Goal: Information Seeking & Learning: Learn about a topic

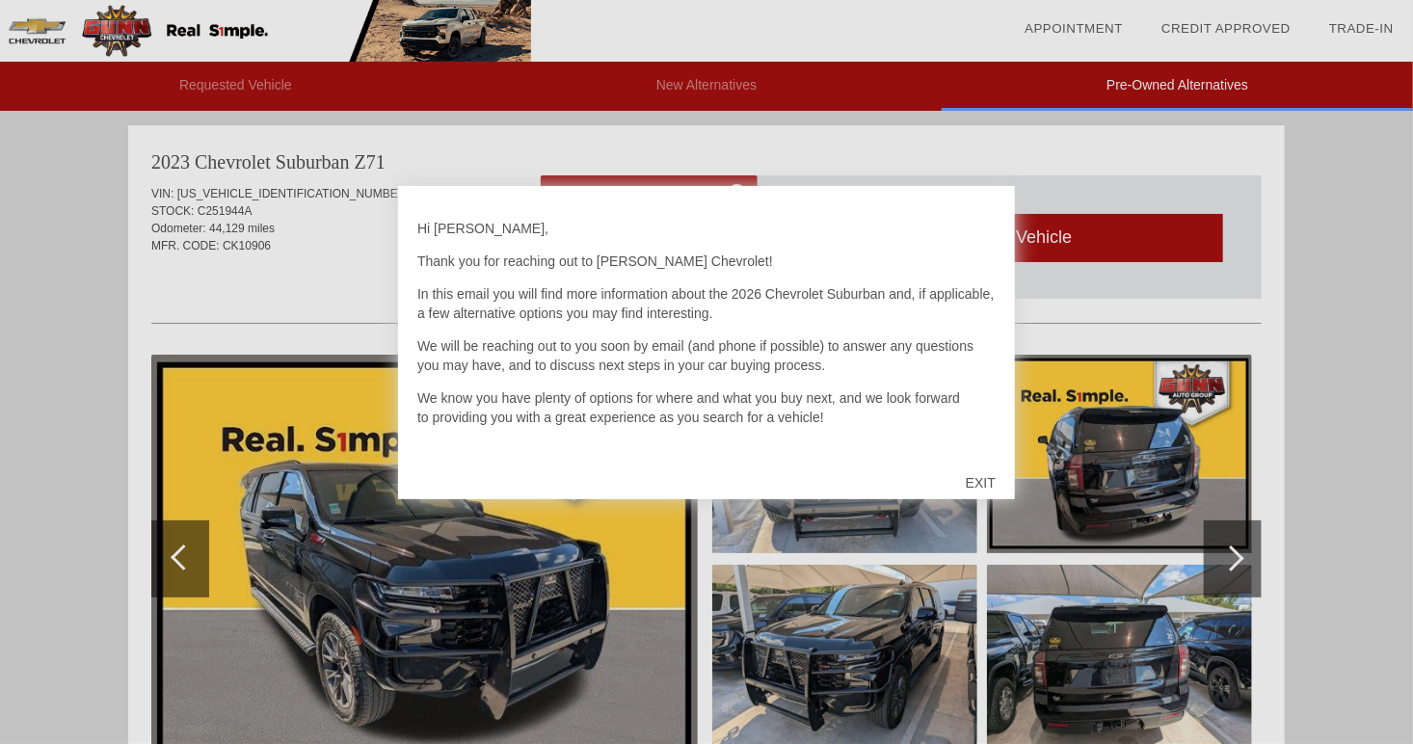
click at [882, 147] on div at bounding box center [706, 372] width 1413 height 744
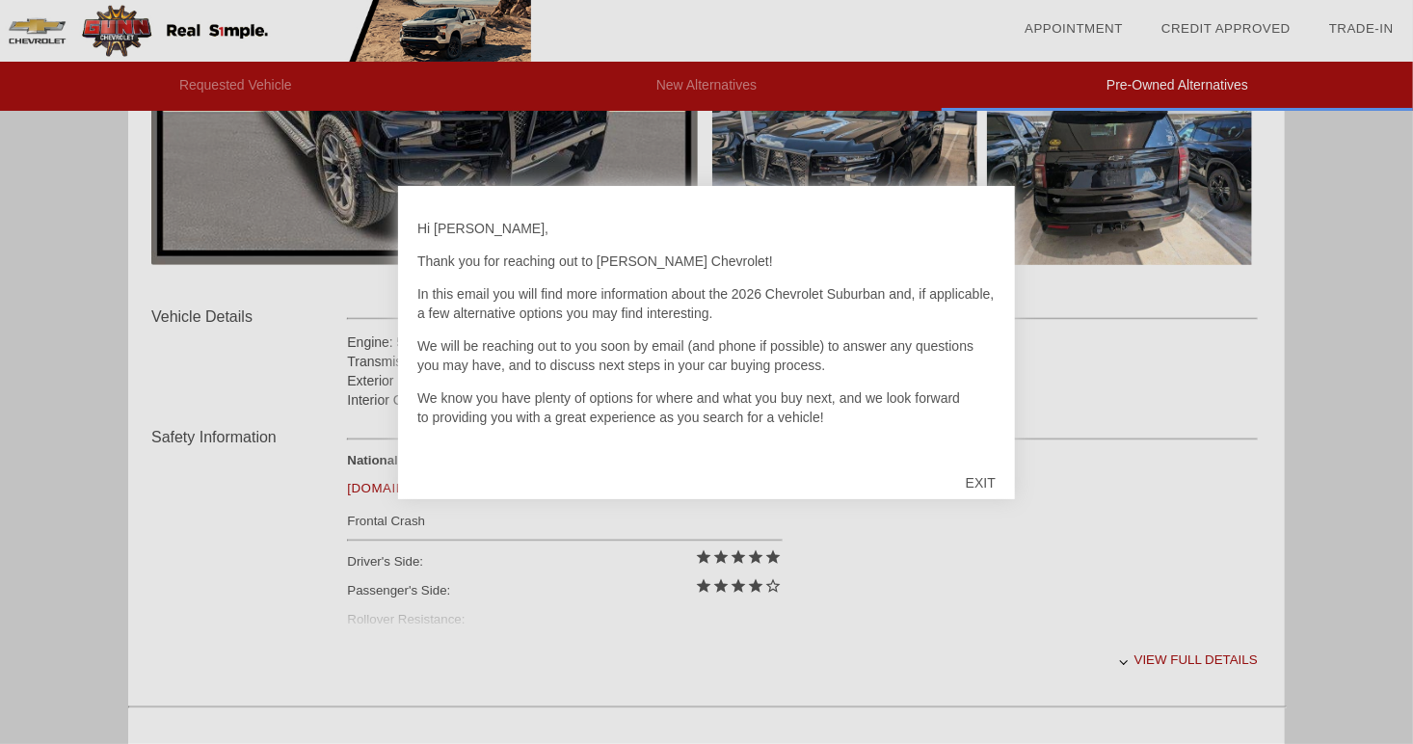
scroll to position [507, 0]
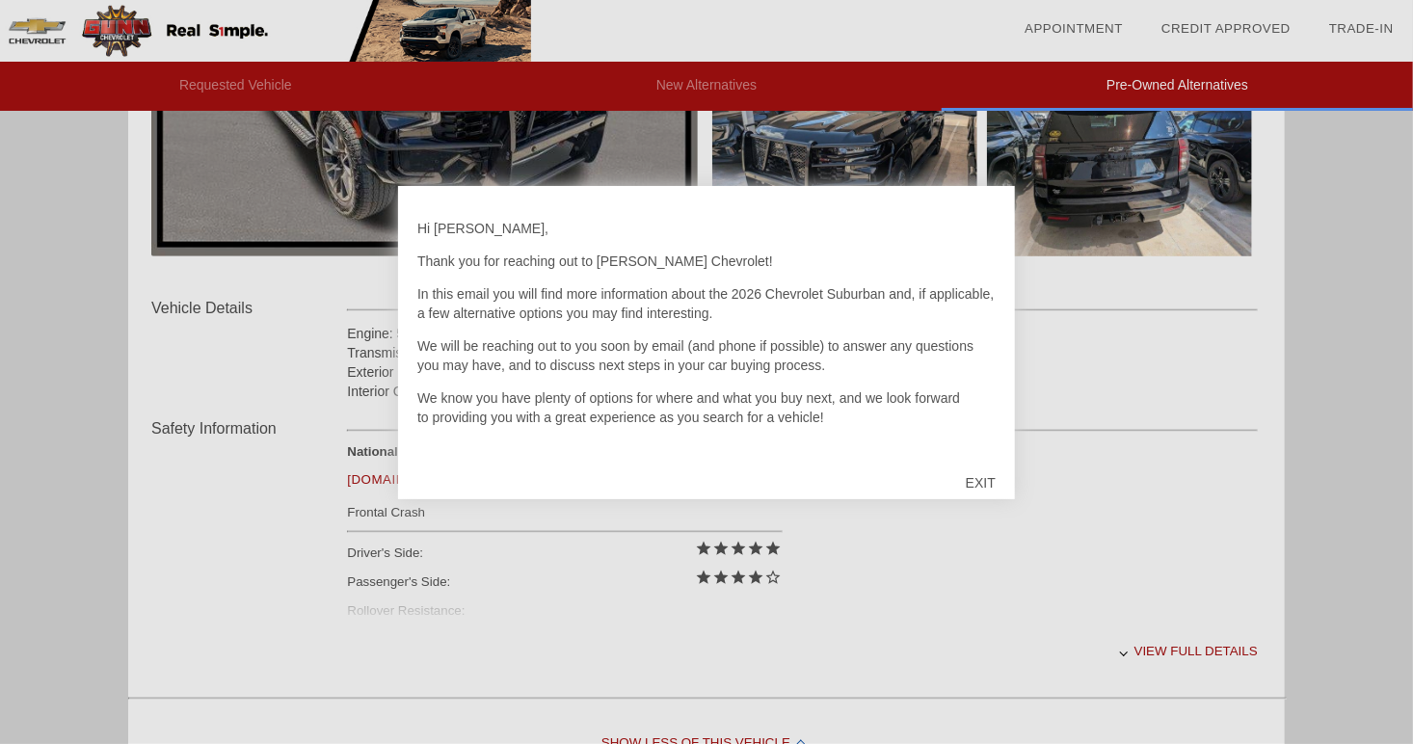
click at [1196, 443] on div at bounding box center [706, 372] width 1413 height 744
click at [959, 545] on div at bounding box center [706, 372] width 1413 height 744
click at [911, 184] on div at bounding box center [706, 372] width 1413 height 744
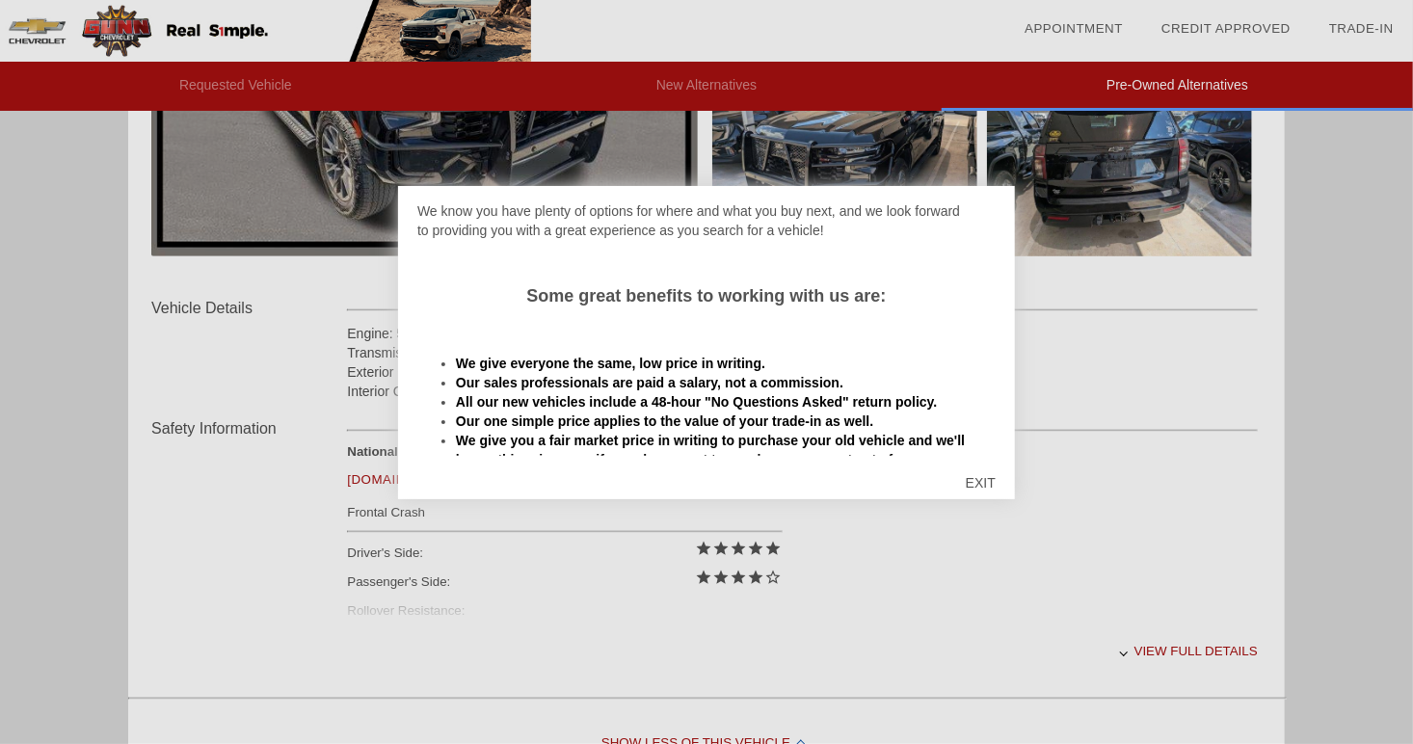
scroll to position [290, 0]
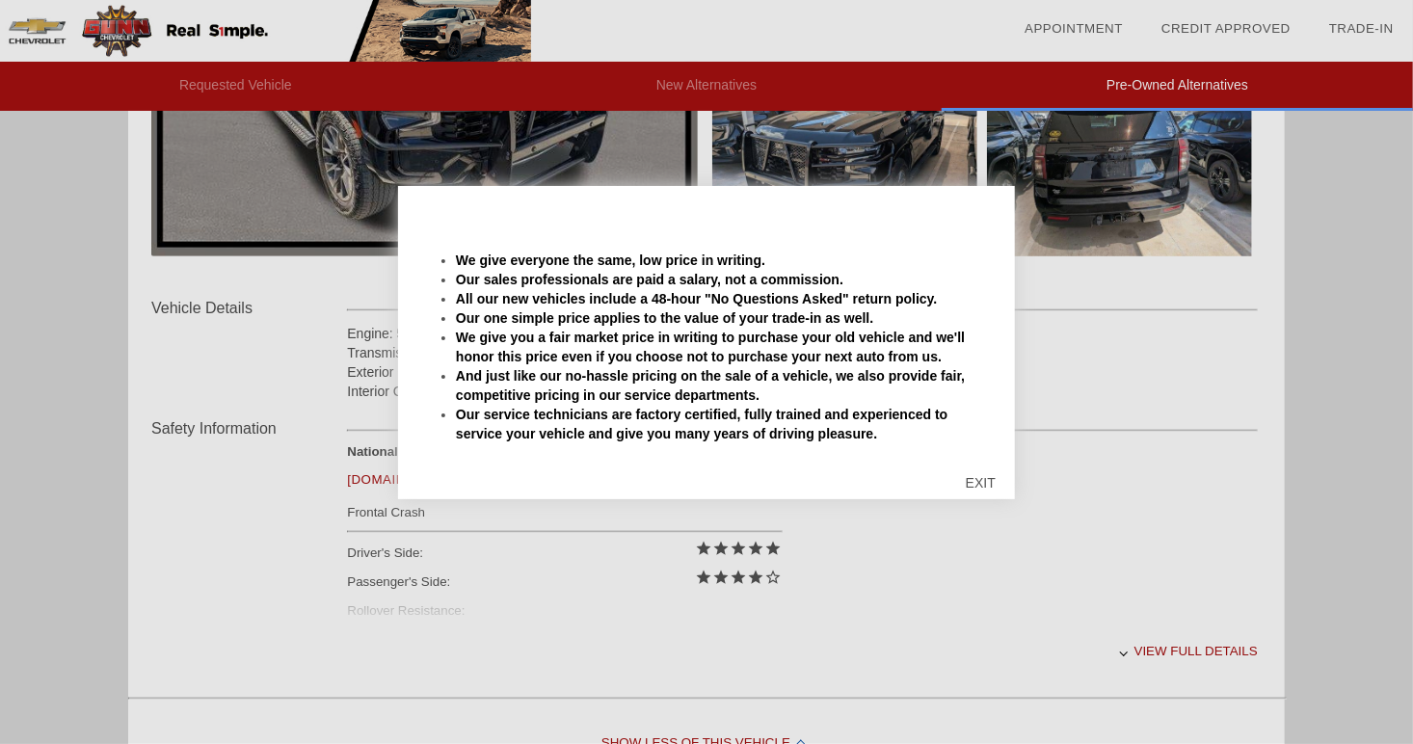
click at [1010, 576] on div at bounding box center [706, 372] width 1413 height 744
click at [1099, 514] on div at bounding box center [706, 372] width 1413 height 744
click at [996, 478] on div "EXIT" at bounding box center [981, 483] width 68 height 58
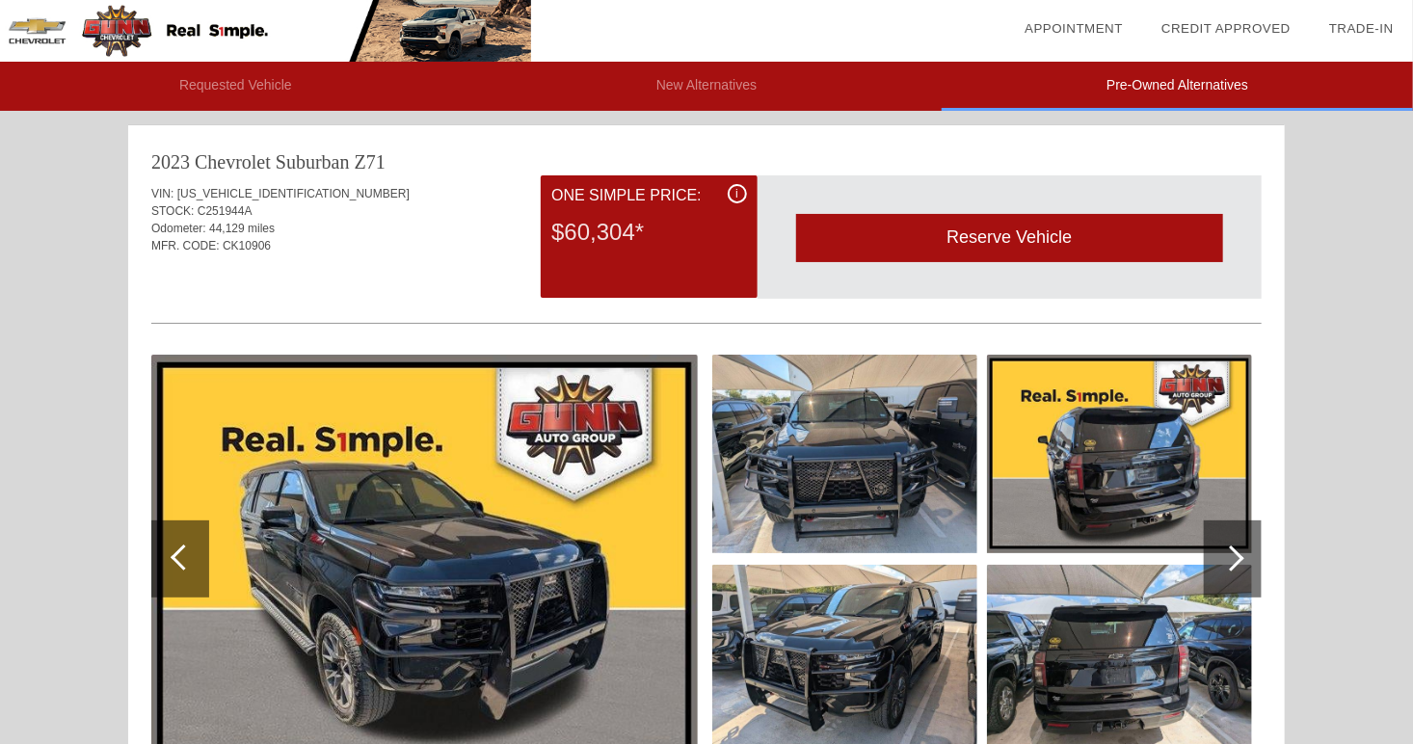
scroll to position [83, 0]
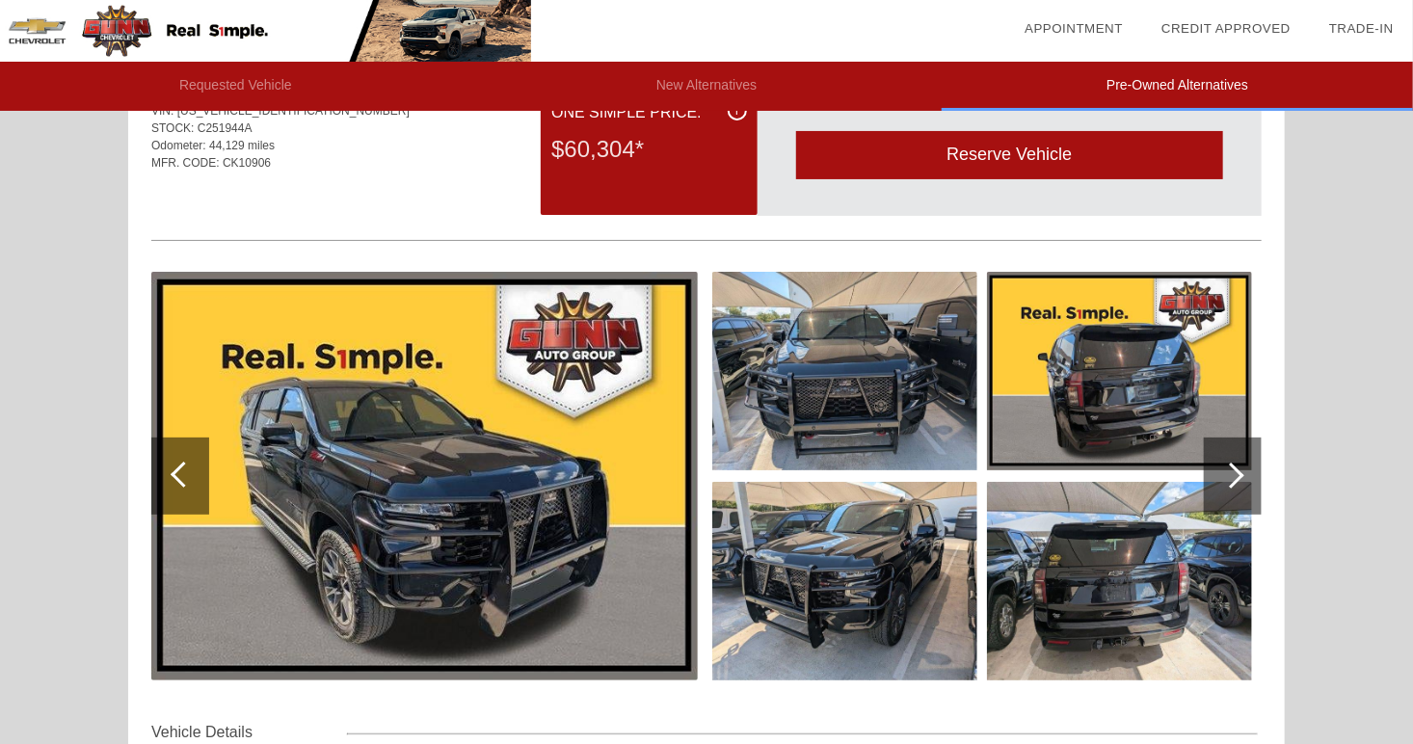
click at [1240, 466] on div at bounding box center [1233, 476] width 58 height 77
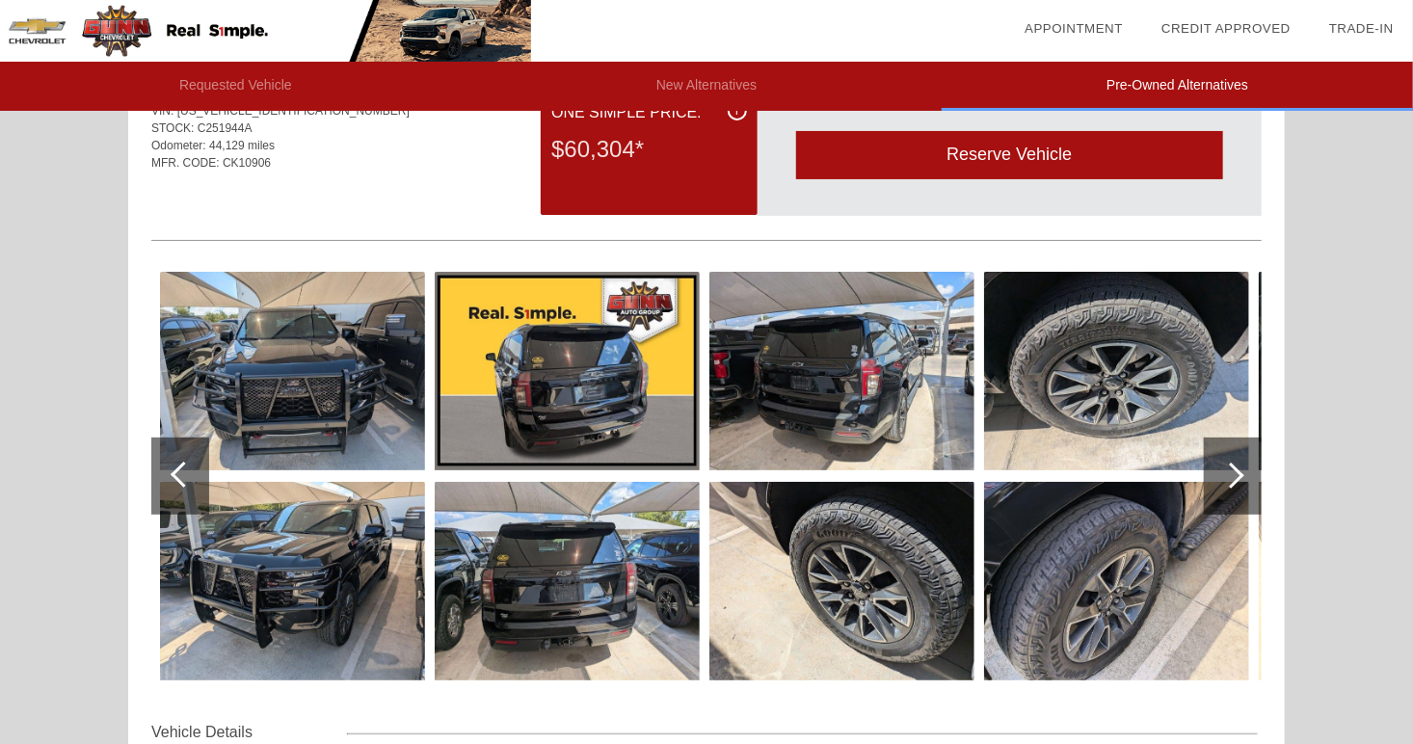
click at [1240, 466] on div at bounding box center [1233, 476] width 58 height 77
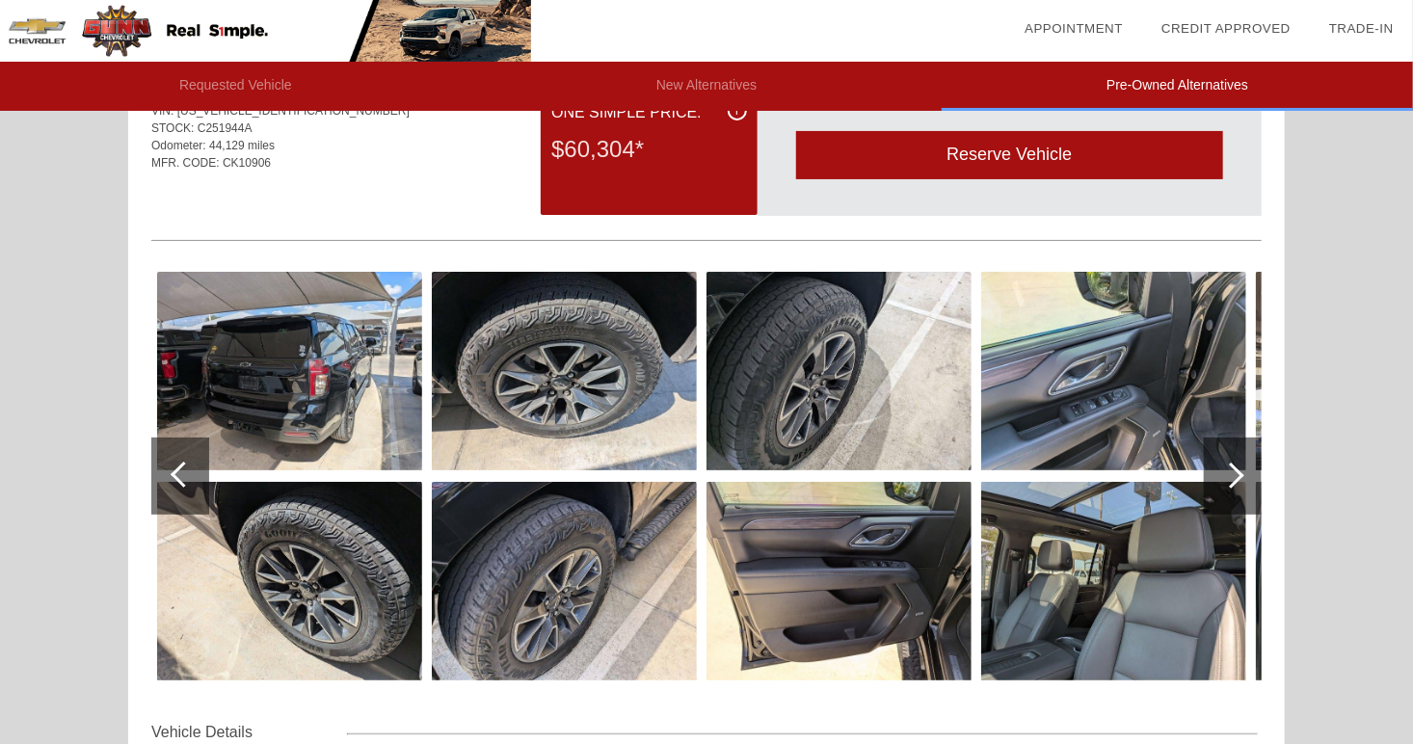
click at [1240, 466] on div at bounding box center [1233, 476] width 58 height 77
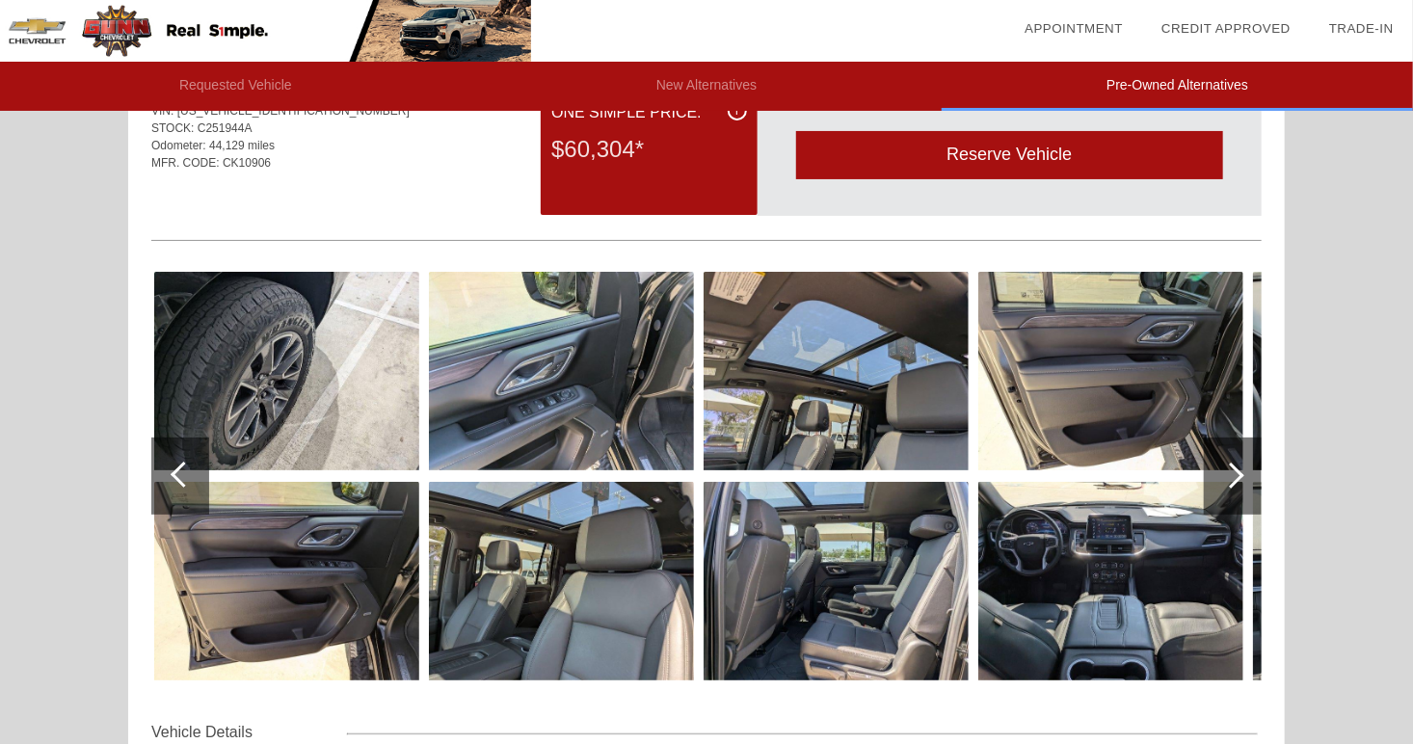
click at [1240, 466] on div at bounding box center [1233, 476] width 58 height 77
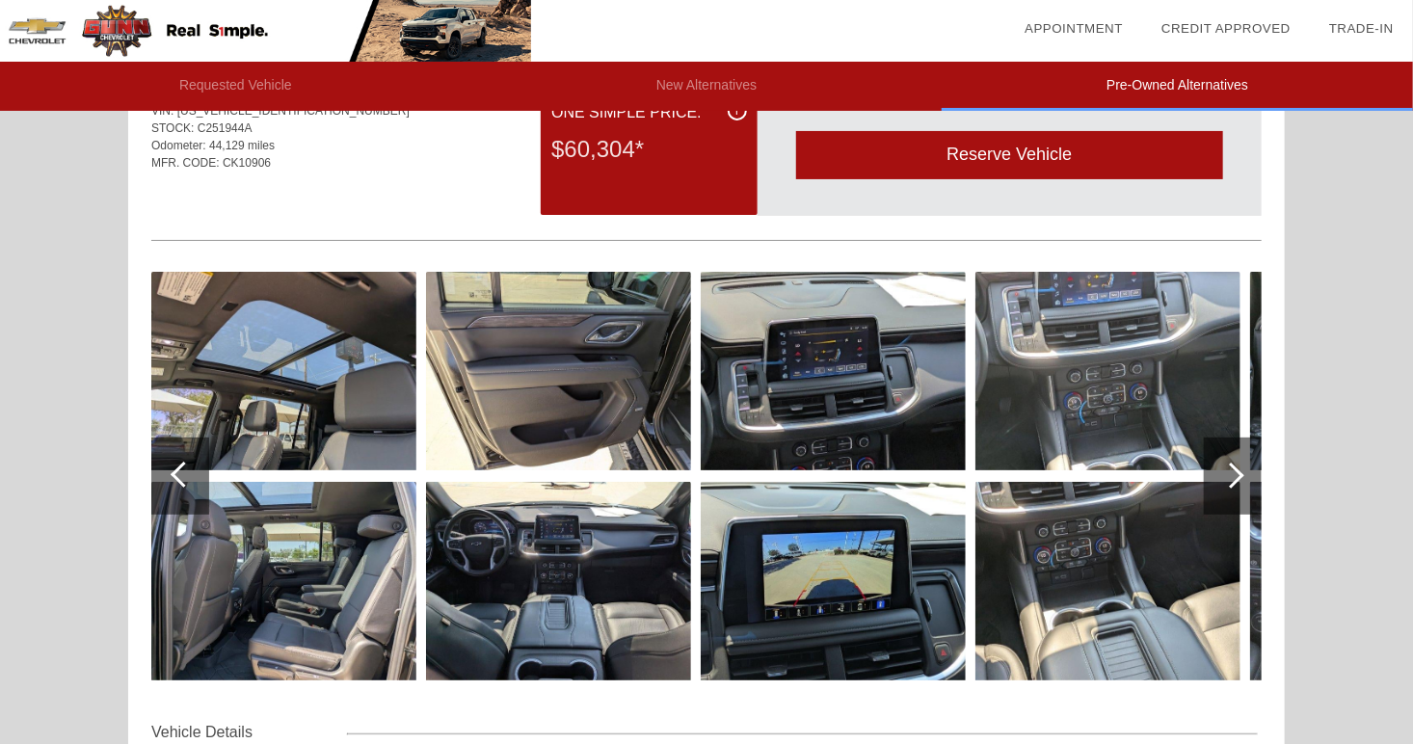
click at [1240, 466] on div at bounding box center [1233, 476] width 58 height 77
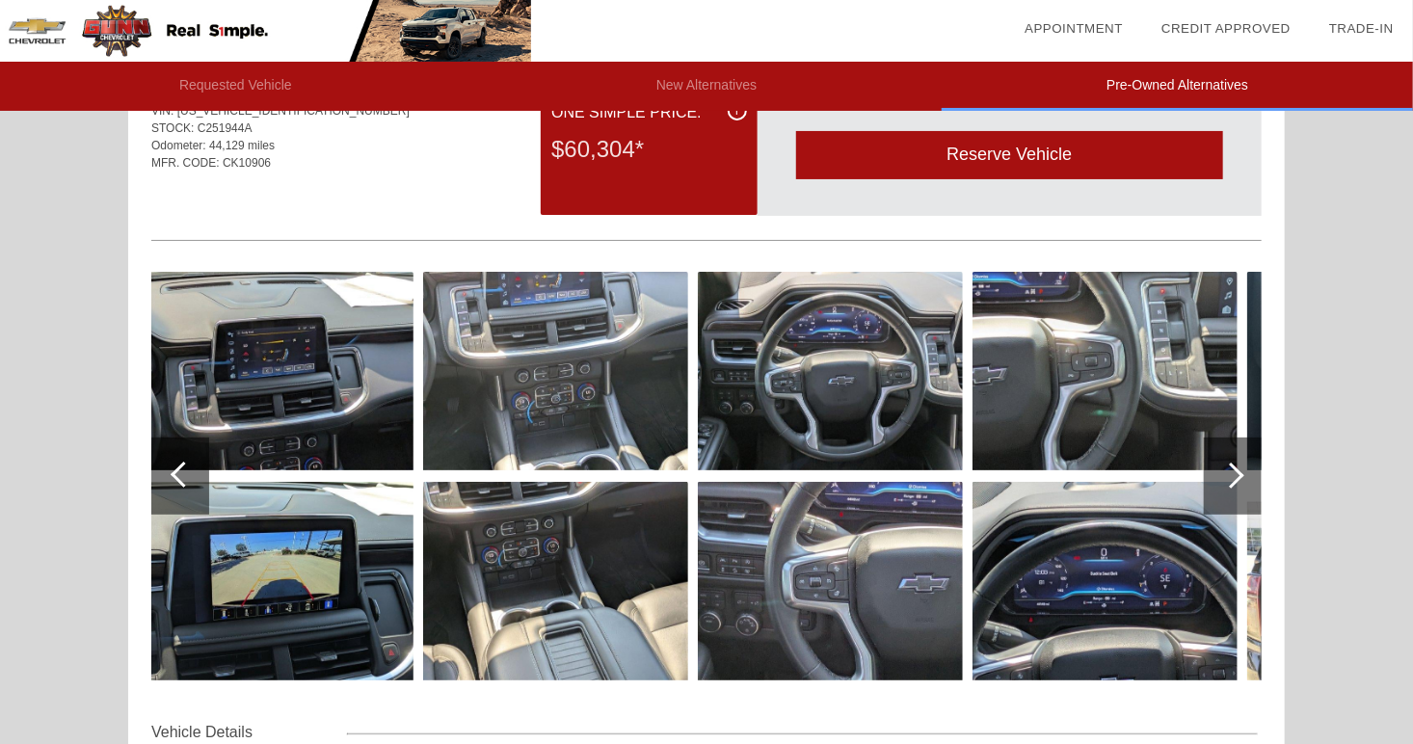
click at [1240, 466] on div at bounding box center [1233, 476] width 58 height 77
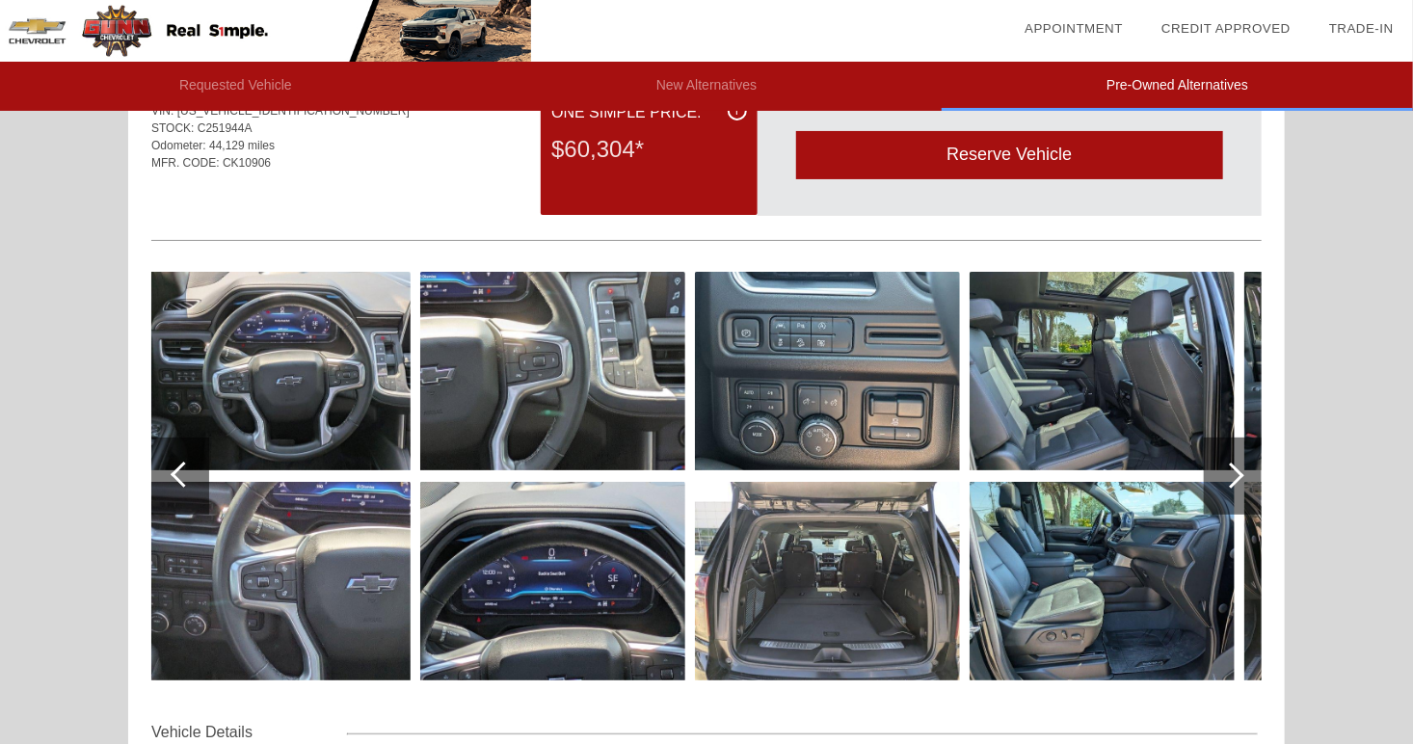
click at [1240, 466] on div at bounding box center [1233, 476] width 58 height 77
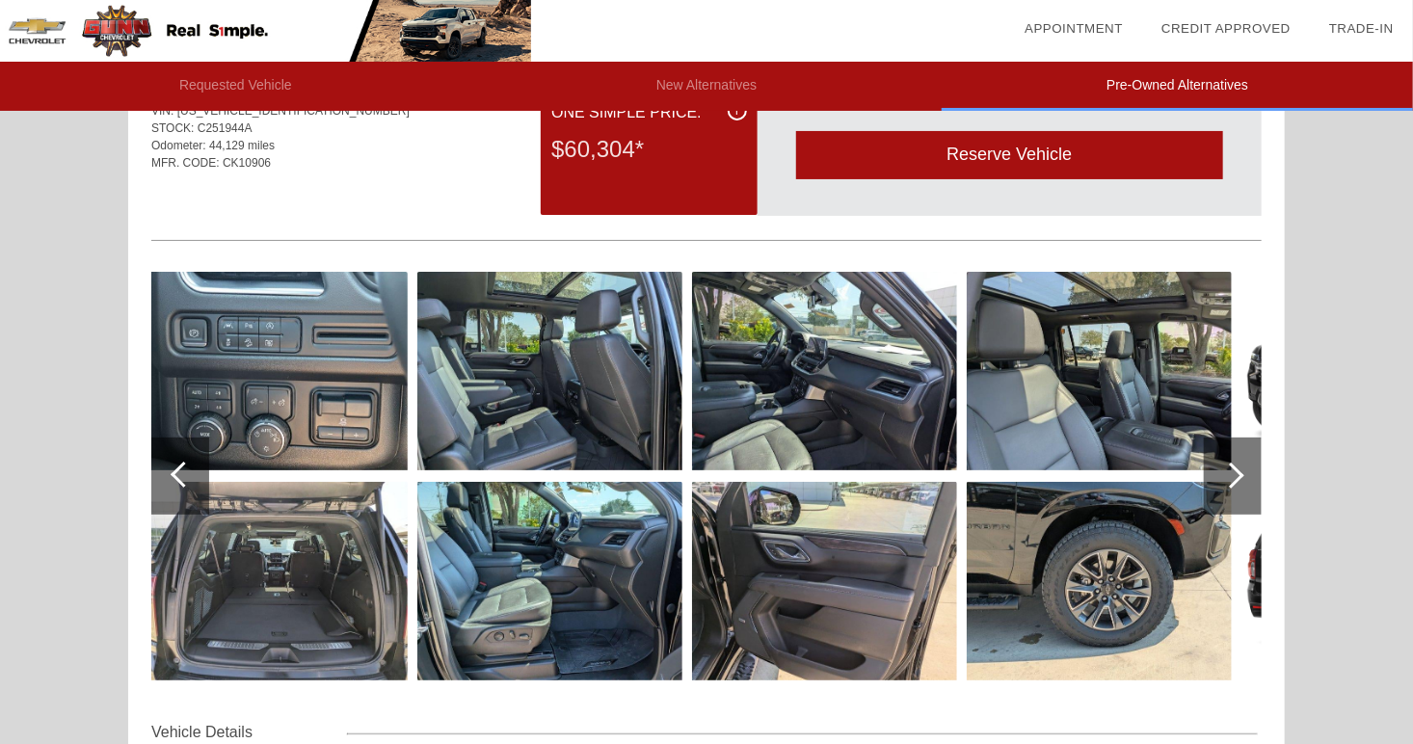
click at [1240, 466] on div at bounding box center [1233, 476] width 58 height 77
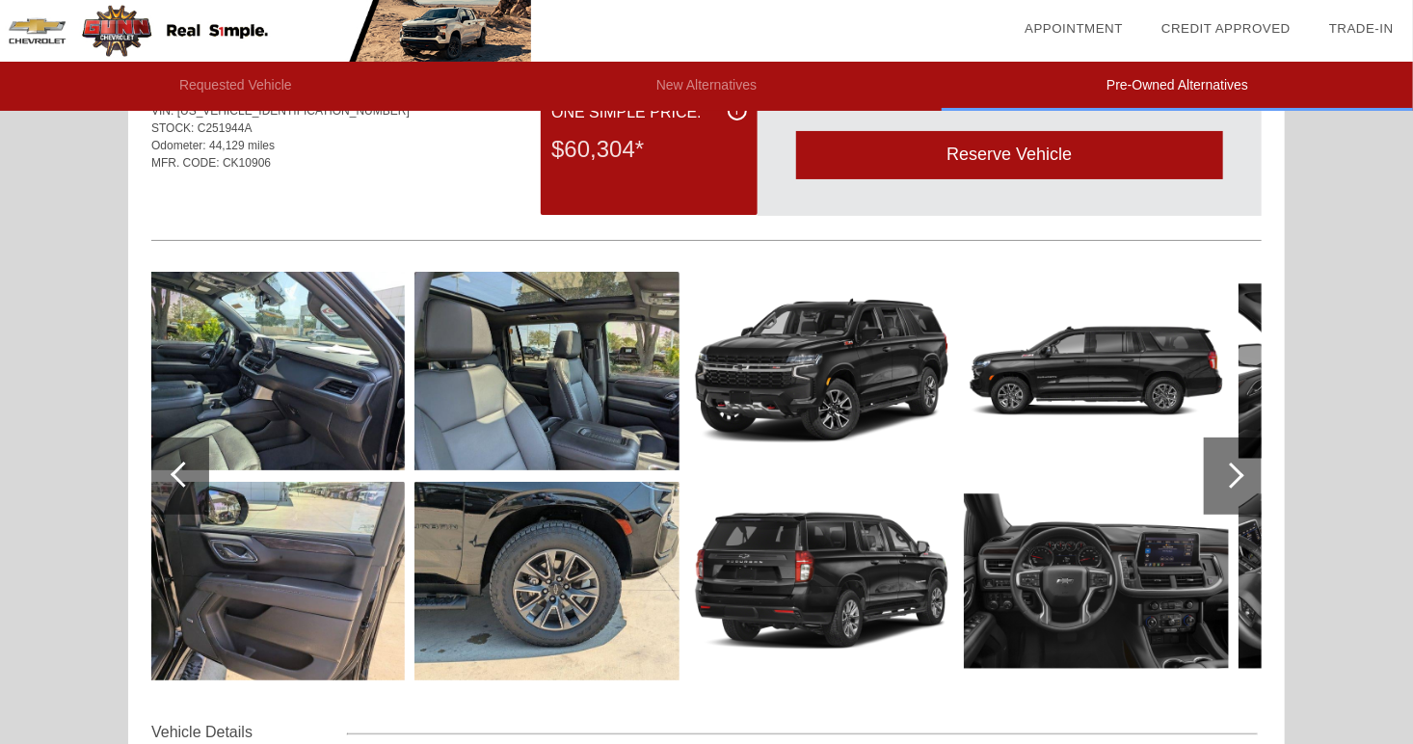
click at [1241, 464] on div at bounding box center [1233, 476] width 58 height 77
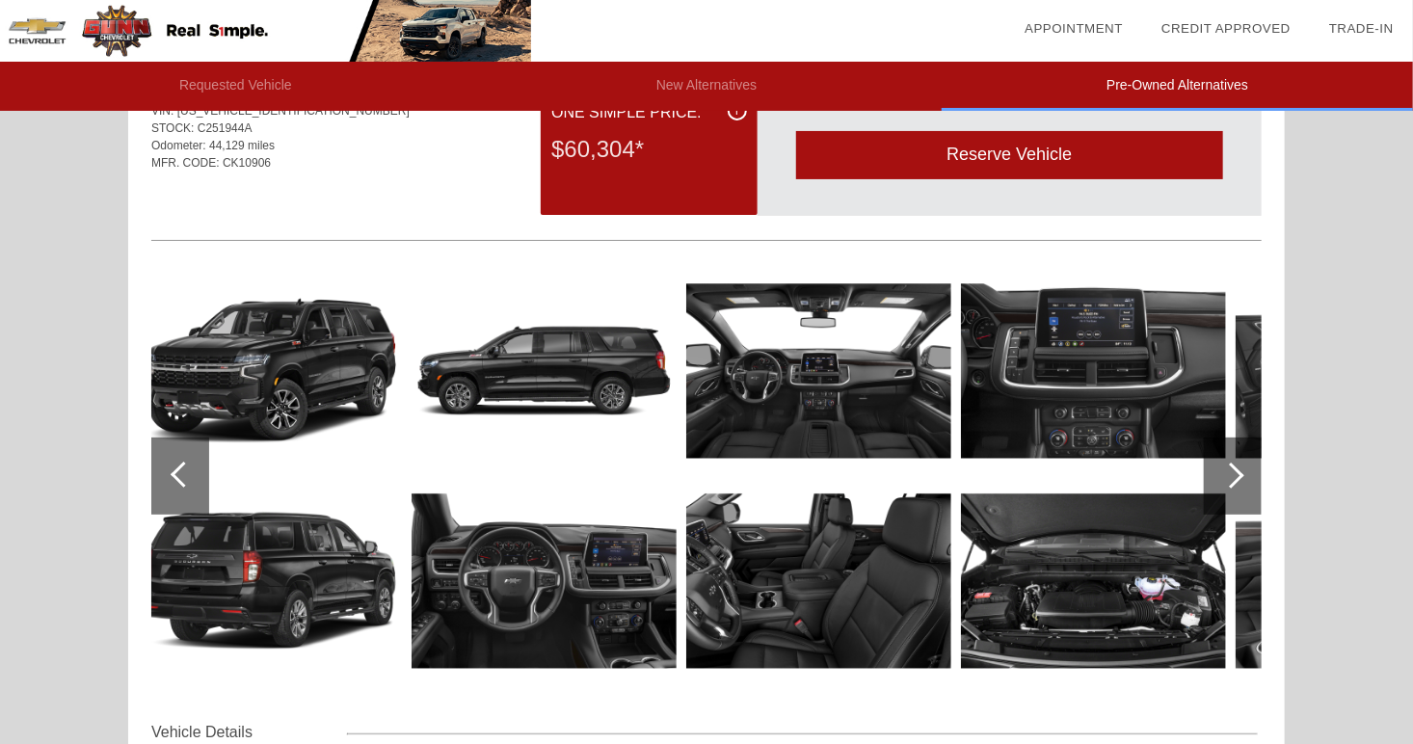
scroll to position [87, 0]
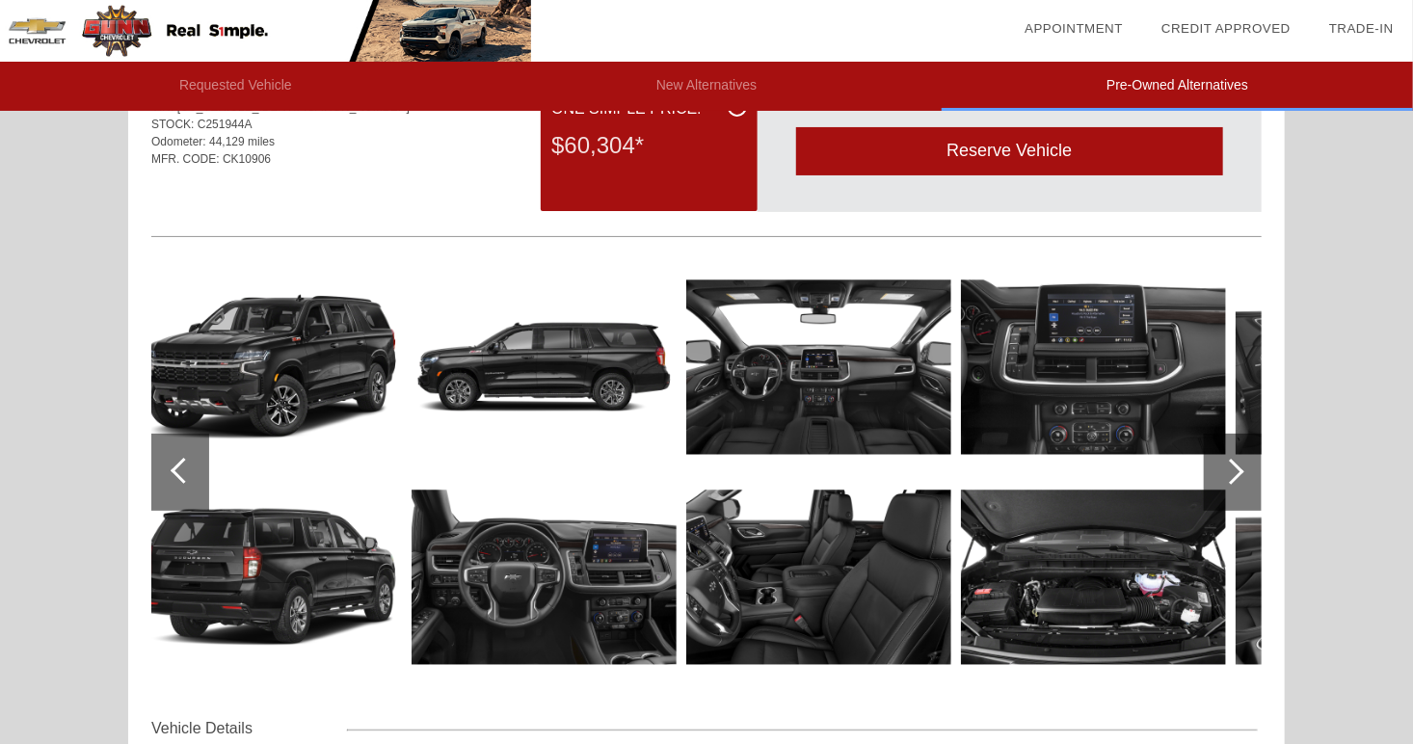
click at [180, 454] on div at bounding box center [180, 472] width 58 height 77
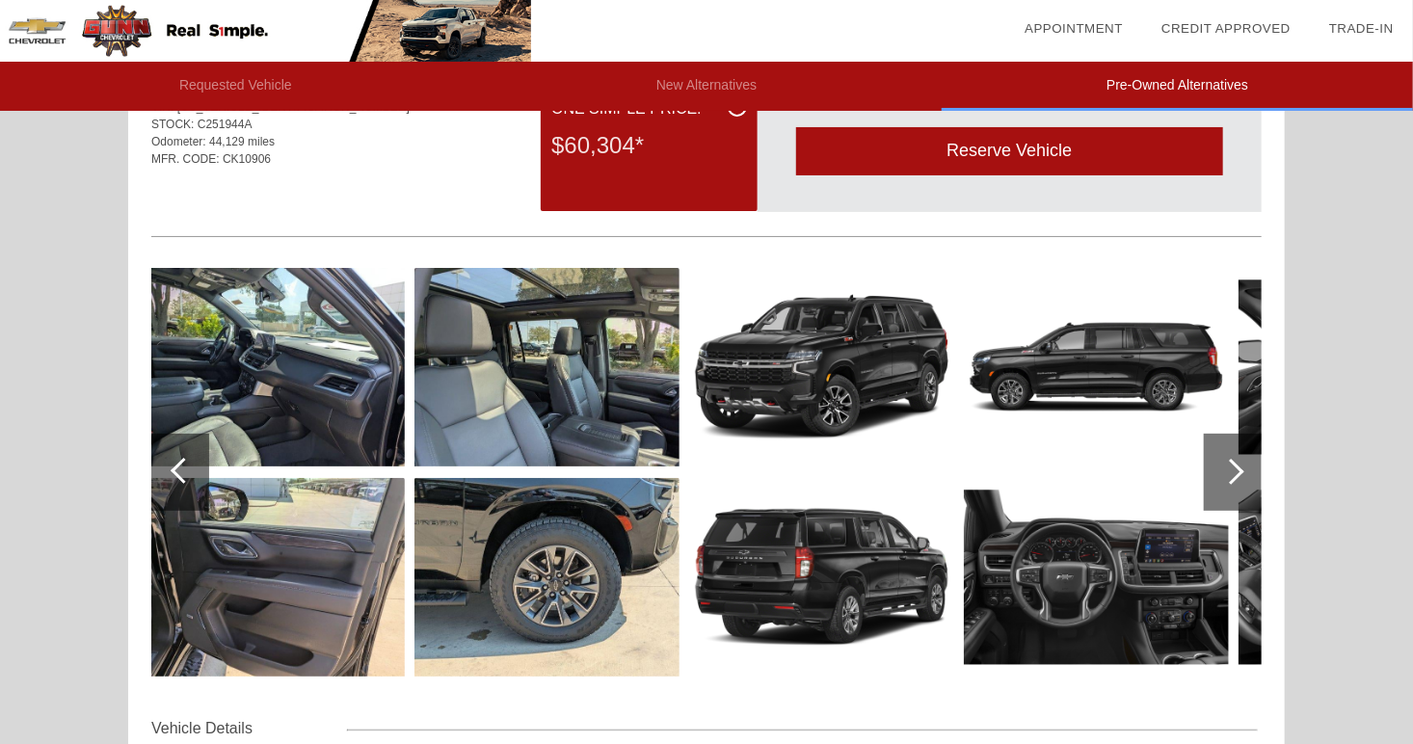
click at [180, 454] on div at bounding box center [180, 472] width 58 height 77
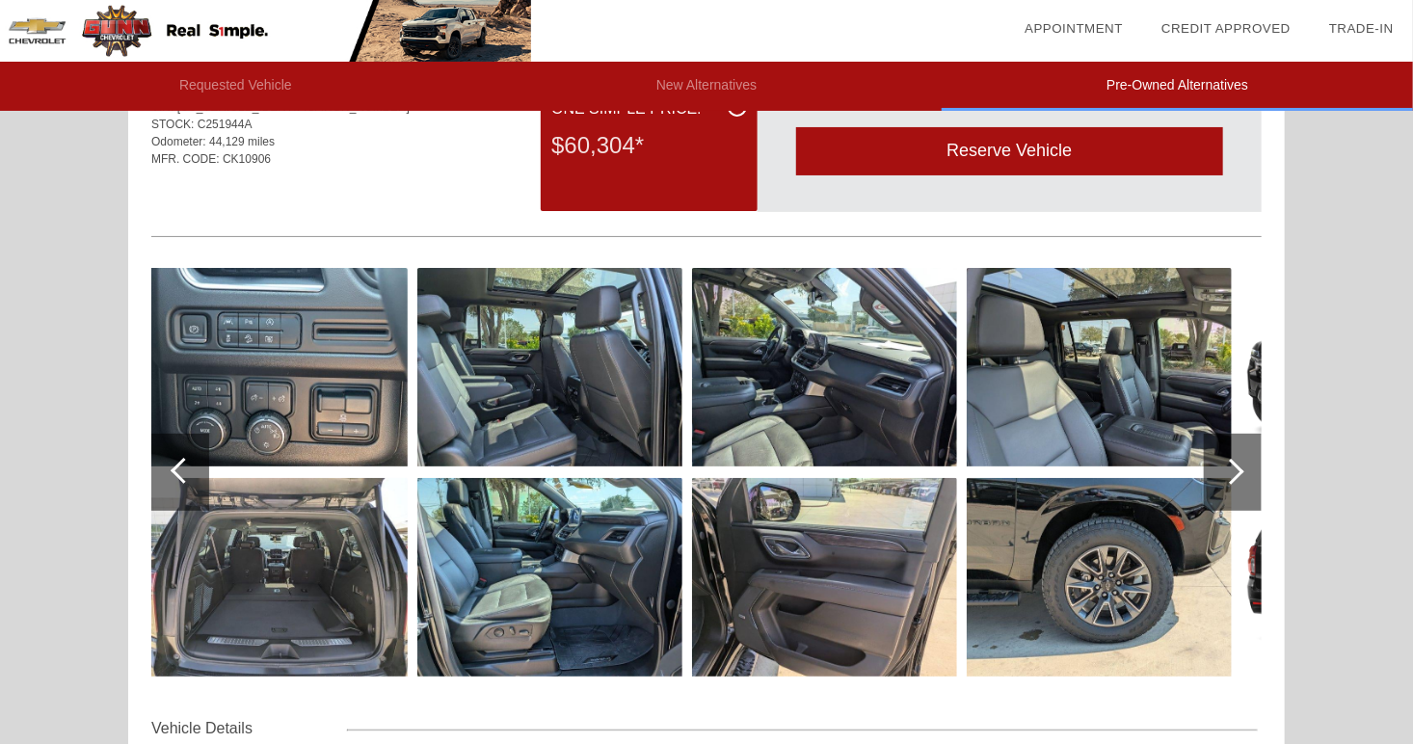
click at [180, 454] on div at bounding box center [180, 472] width 58 height 77
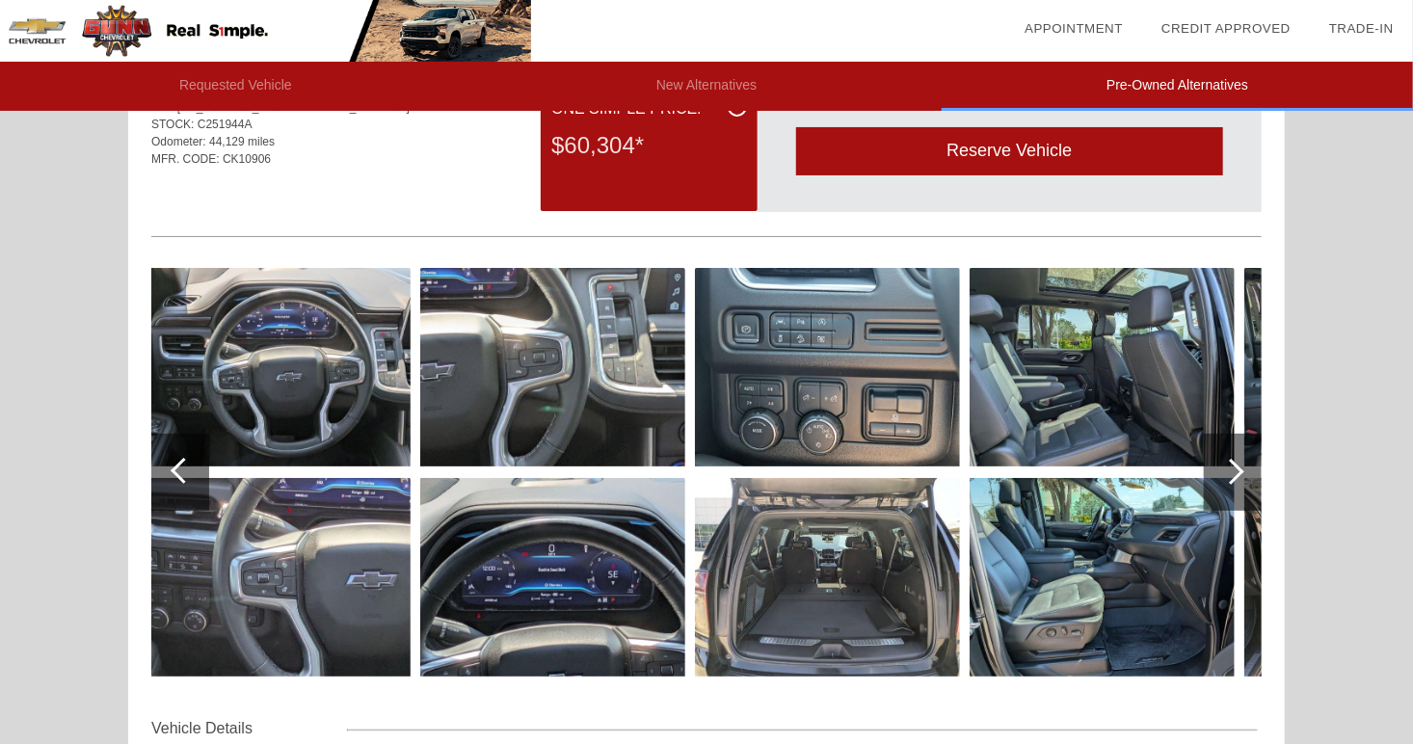
click at [1243, 457] on div at bounding box center [1233, 472] width 58 height 77
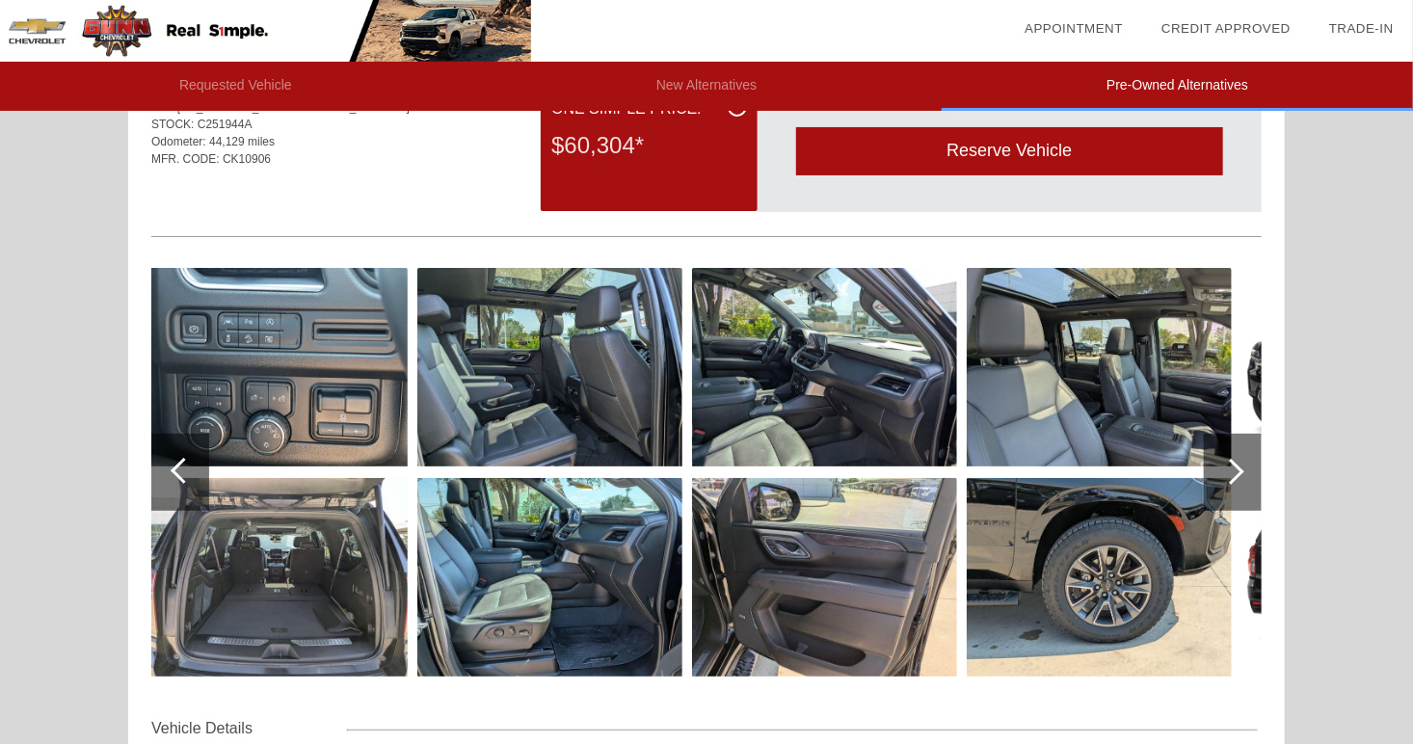
click at [1236, 467] on div at bounding box center [1231, 472] width 26 height 26
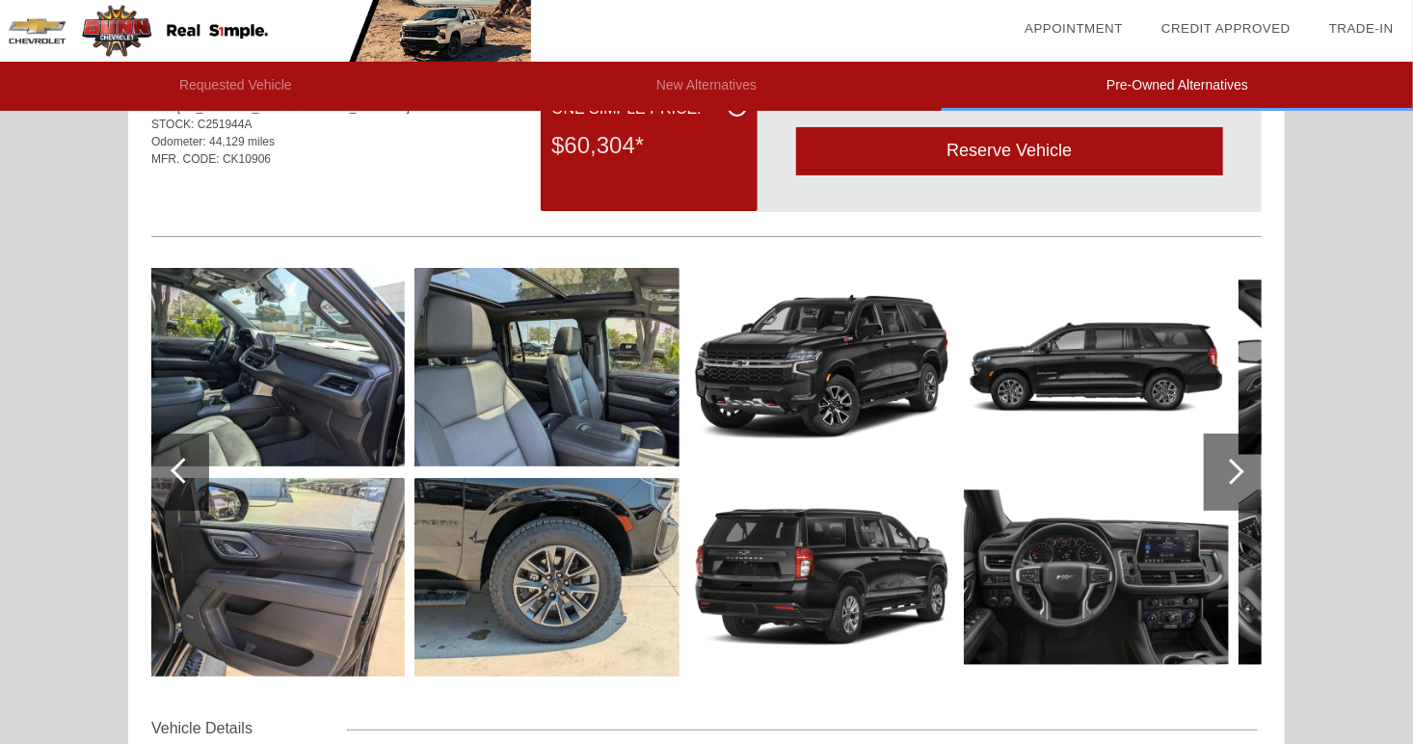
click at [1236, 467] on div at bounding box center [1231, 472] width 26 height 26
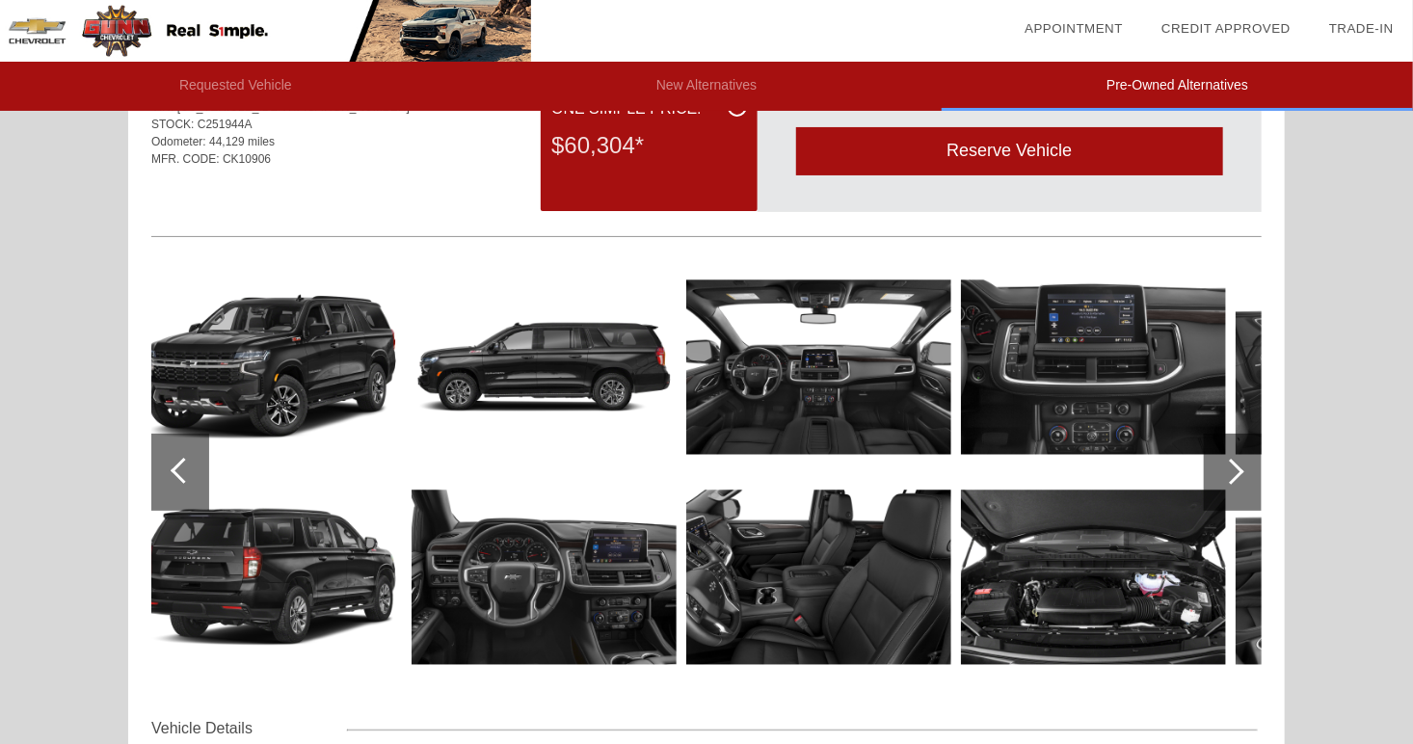
click at [1236, 467] on div at bounding box center [1231, 472] width 26 height 26
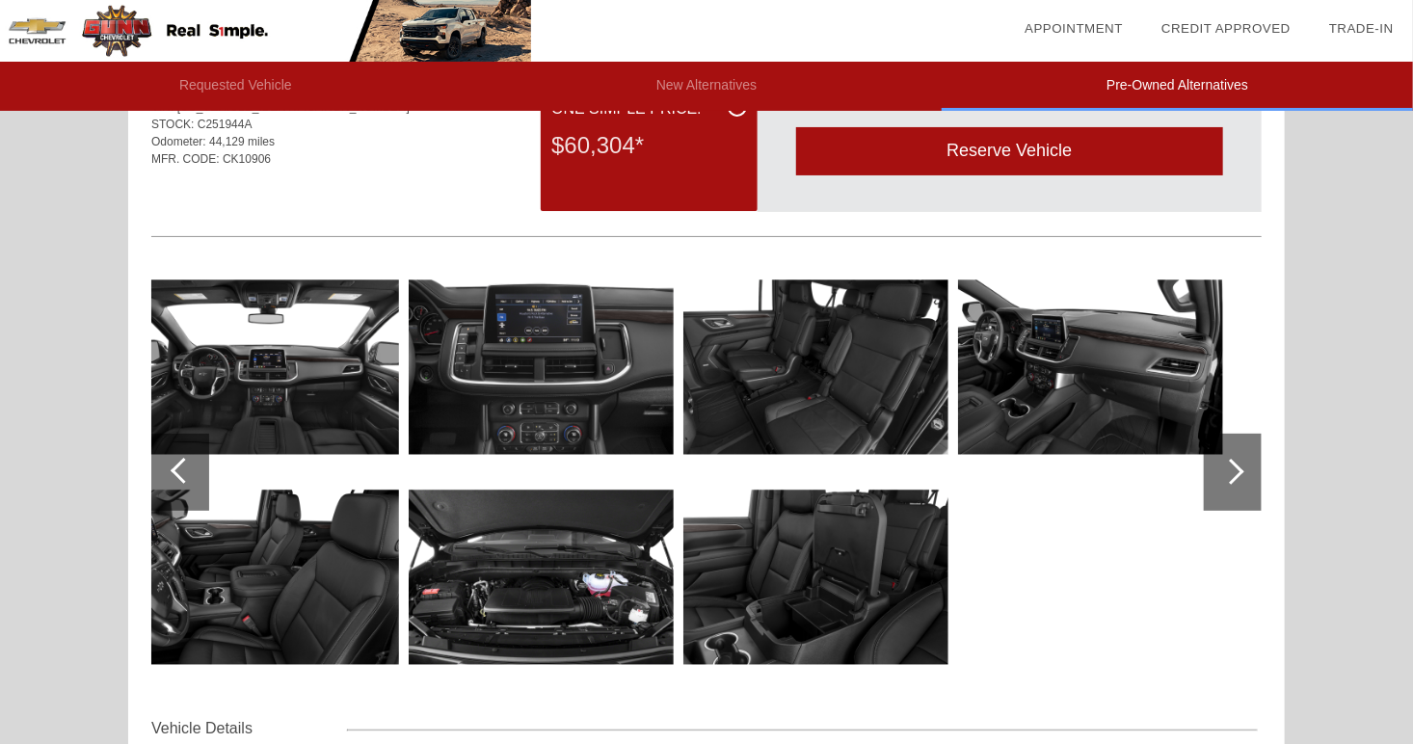
click at [1236, 467] on div at bounding box center [1231, 472] width 26 height 26
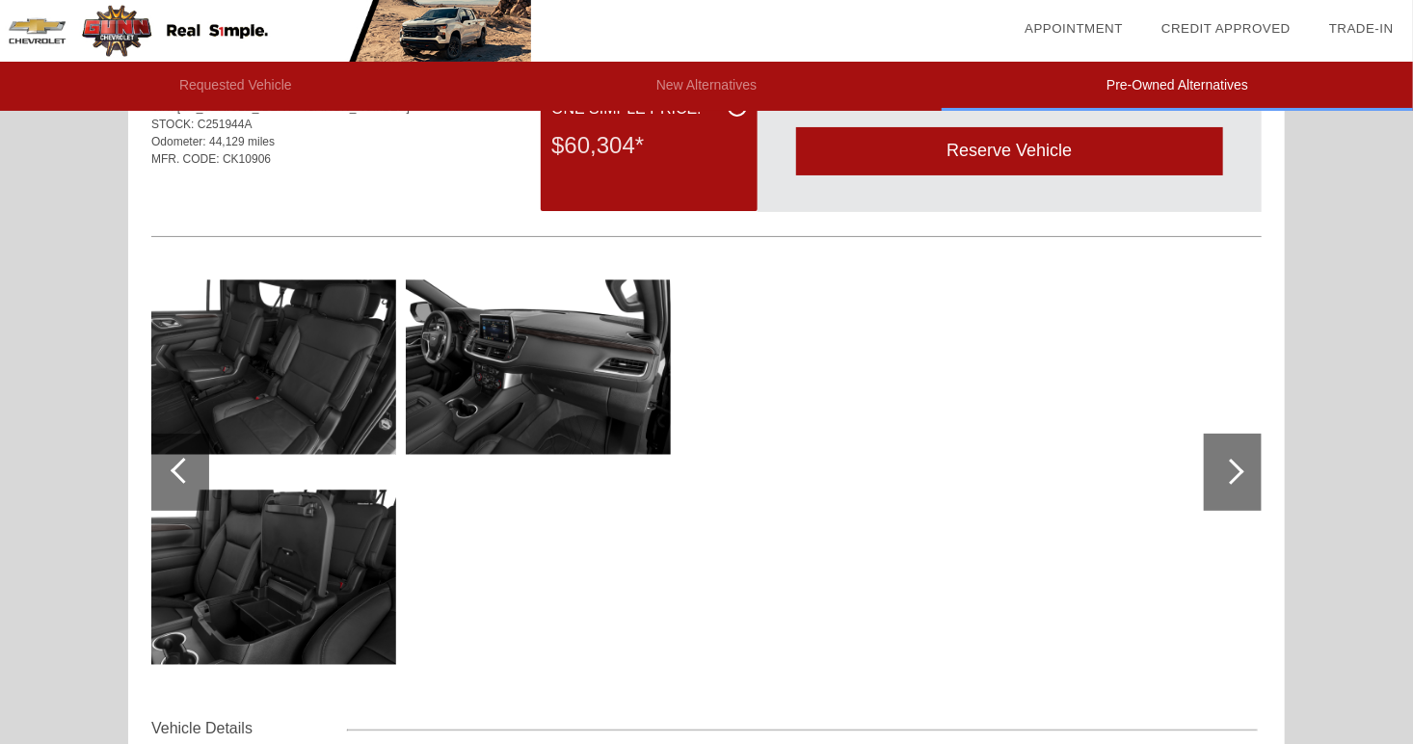
click at [173, 468] on div at bounding box center [180, 472] width 58 height 77
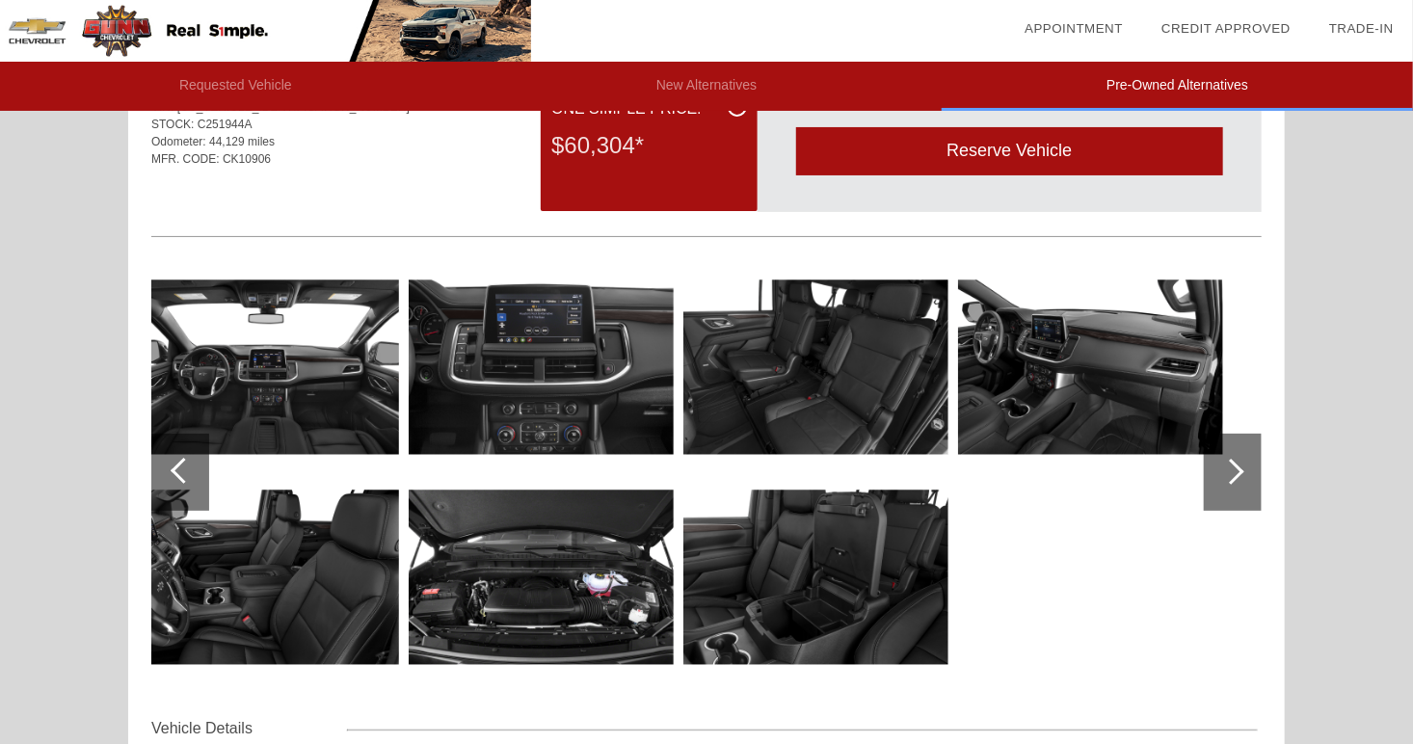
click at [1238, 467] on div at bounding box center [1231, 472] width 26 height 26
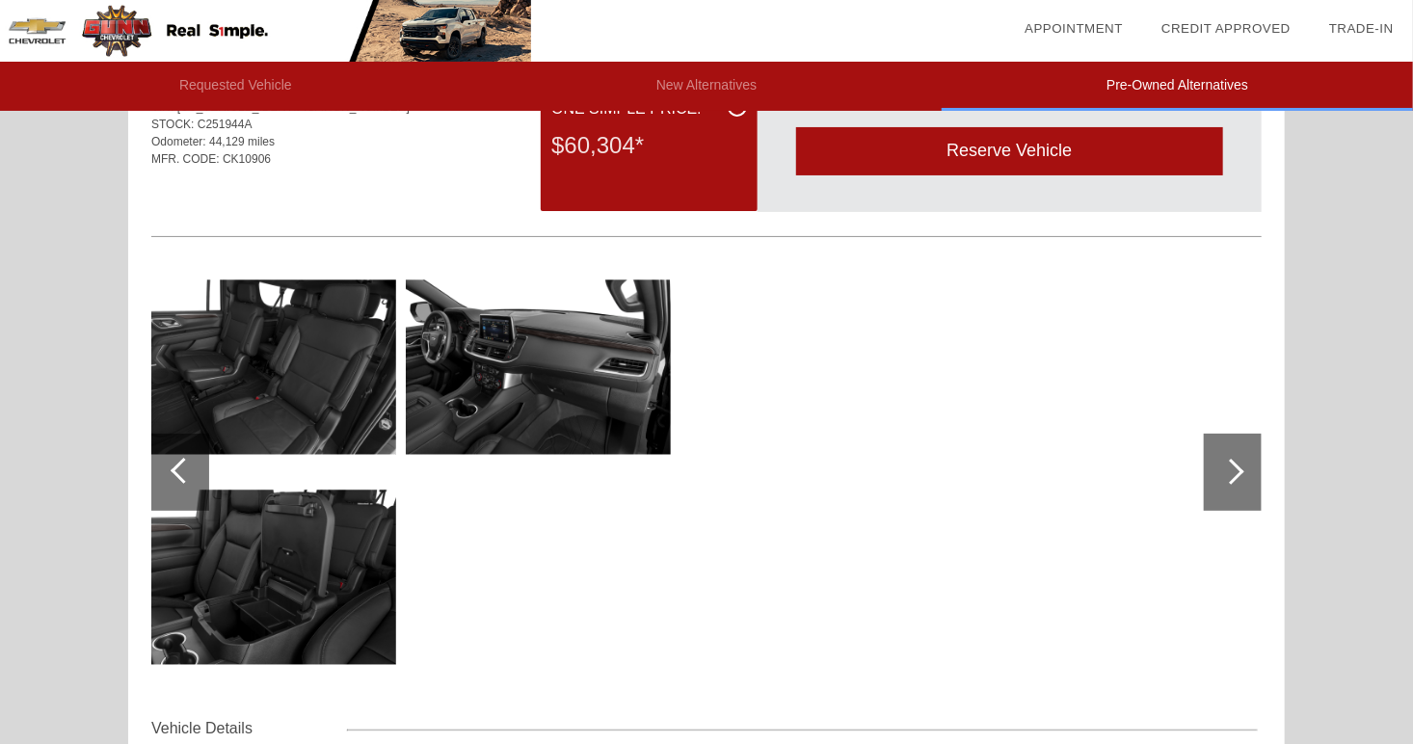
click at [178, 462] on div at bounding box center [184, 471] width 26 height 26
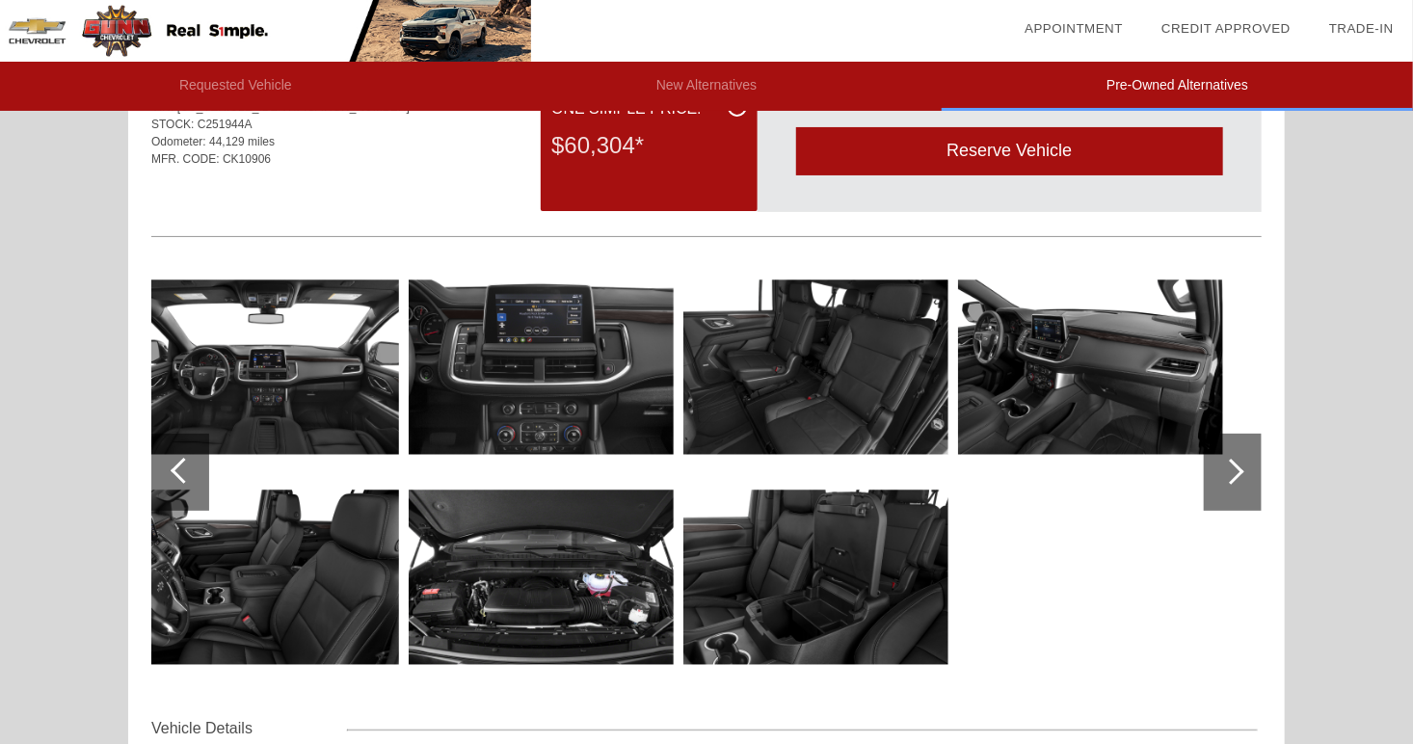
click at [178, 462] on div at bounding box center [184, 471] width 26 height 26
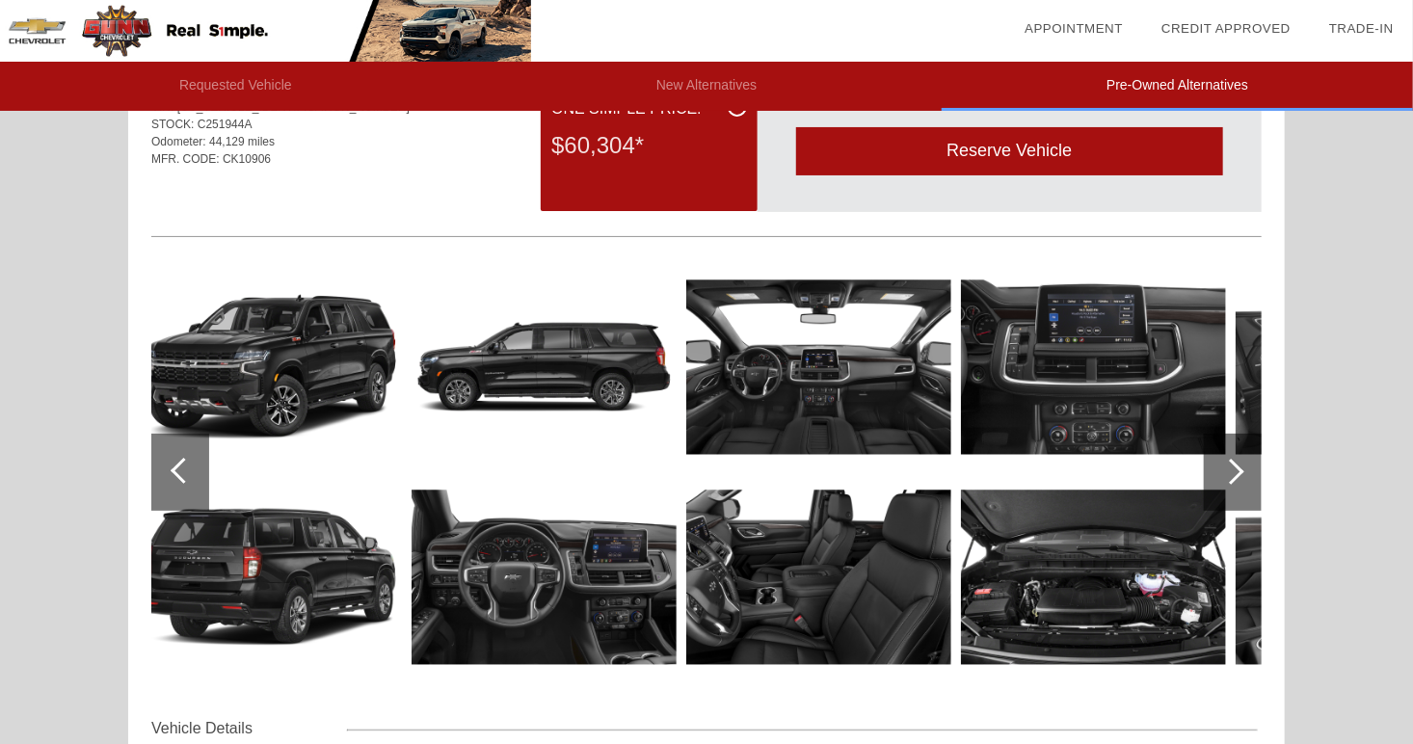
click at [178, 462] on div at bounding box center [184, 471] width 26 height 26
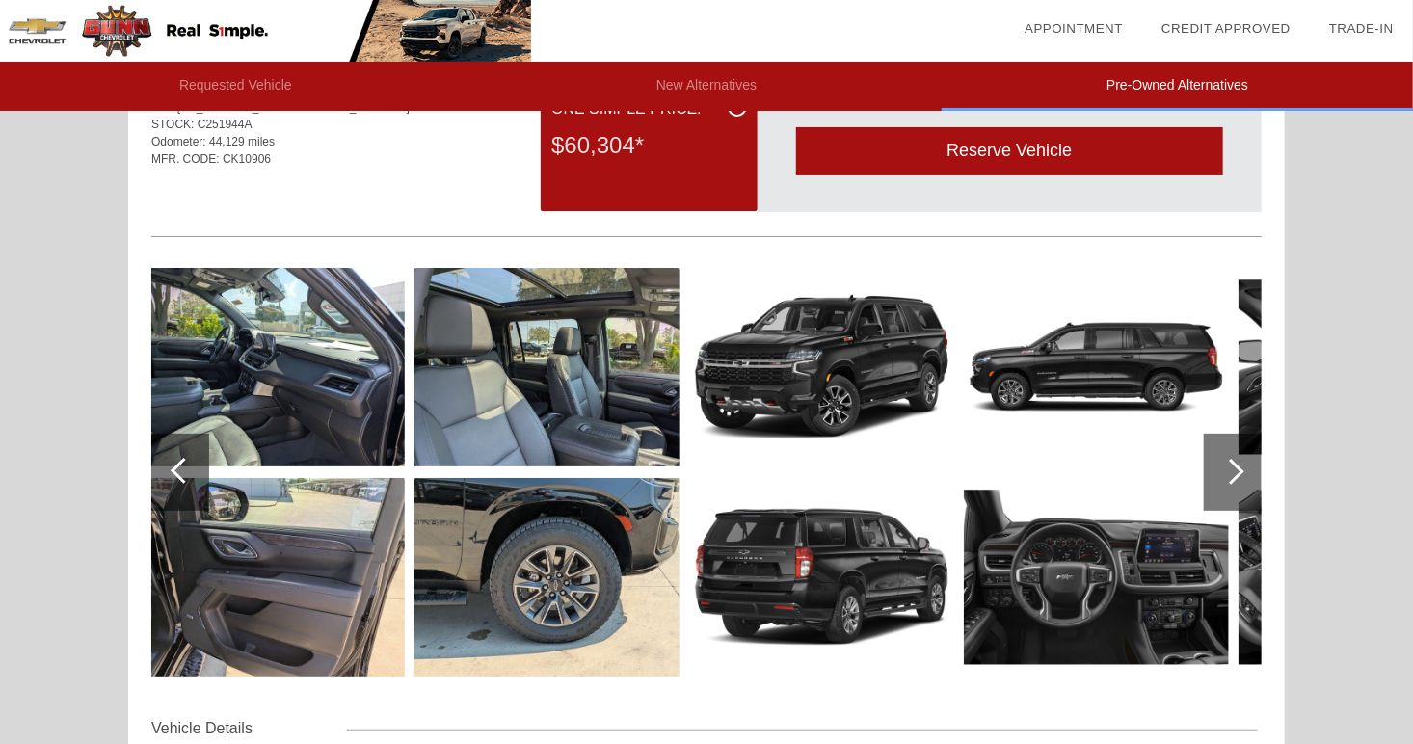
click at [178, 462] on div at bounding box center [184, 471] width 26 height 26
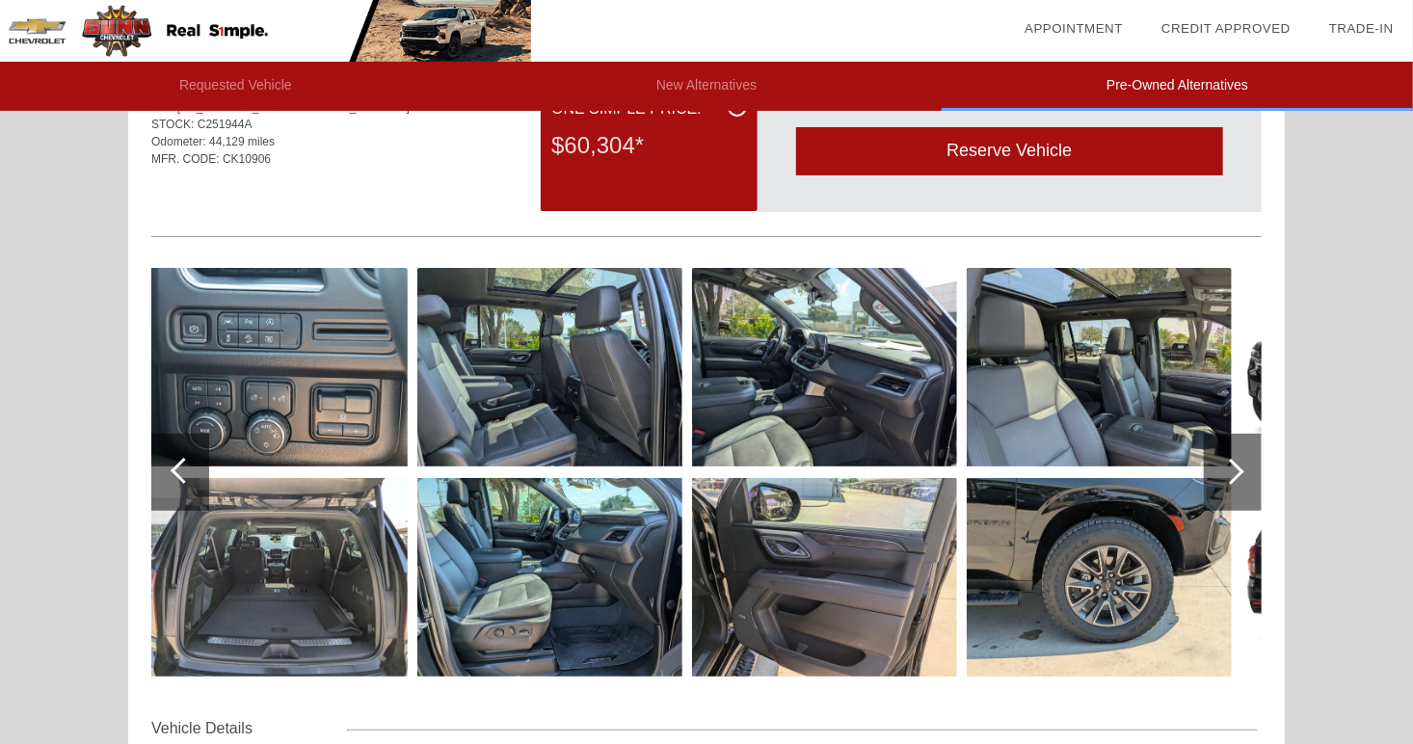
click at [178, 462] on div at bounding box center [184, 471] width 26 height 26
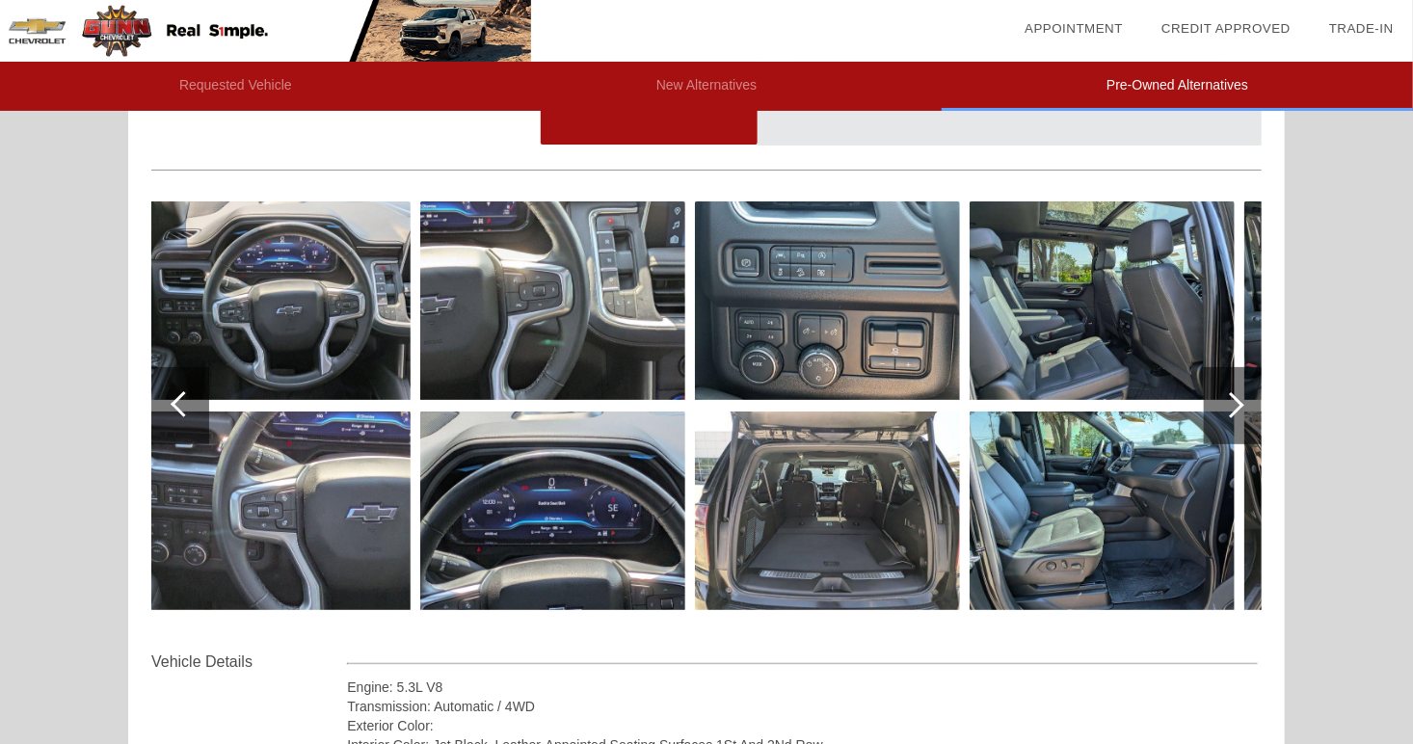
scroll to position [0, 0]
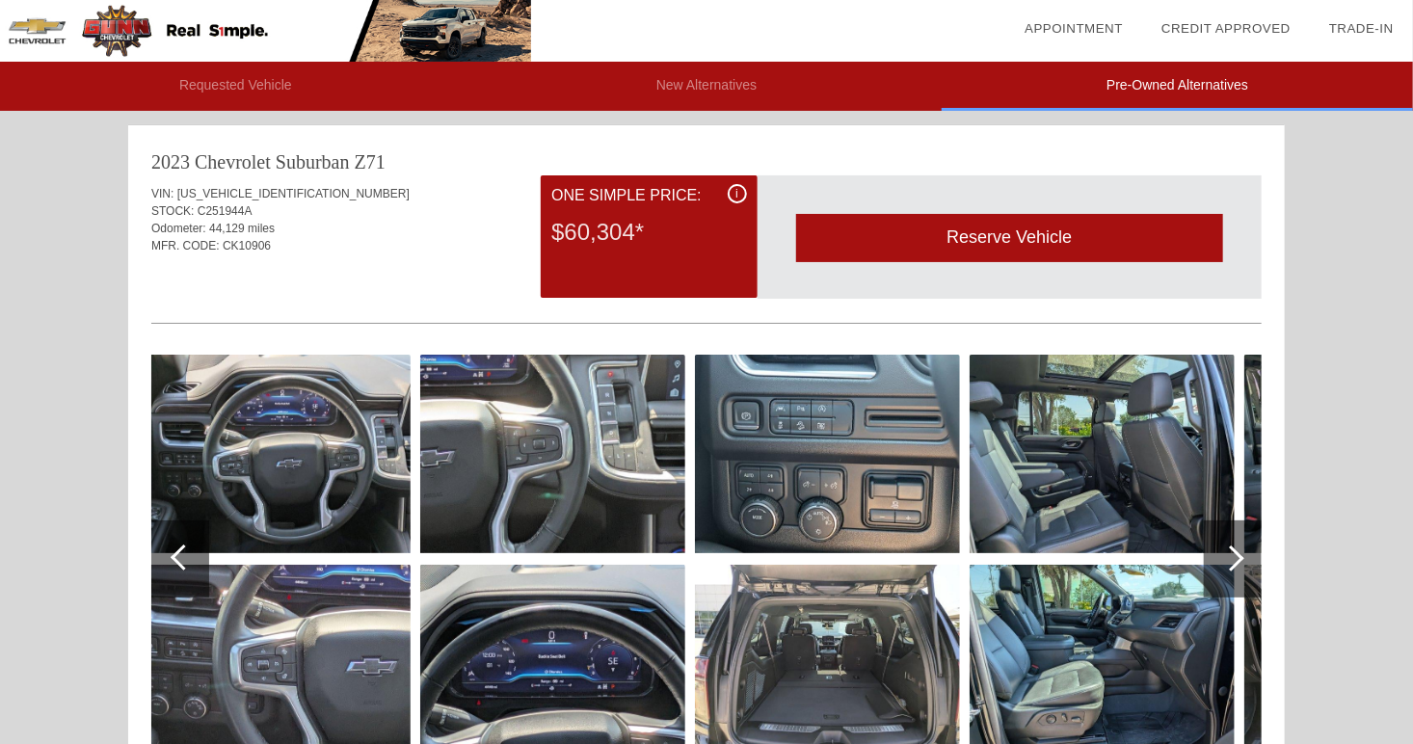
click at [736, 189] on div "i" at bounding box center [737, 193] width 19 height 19
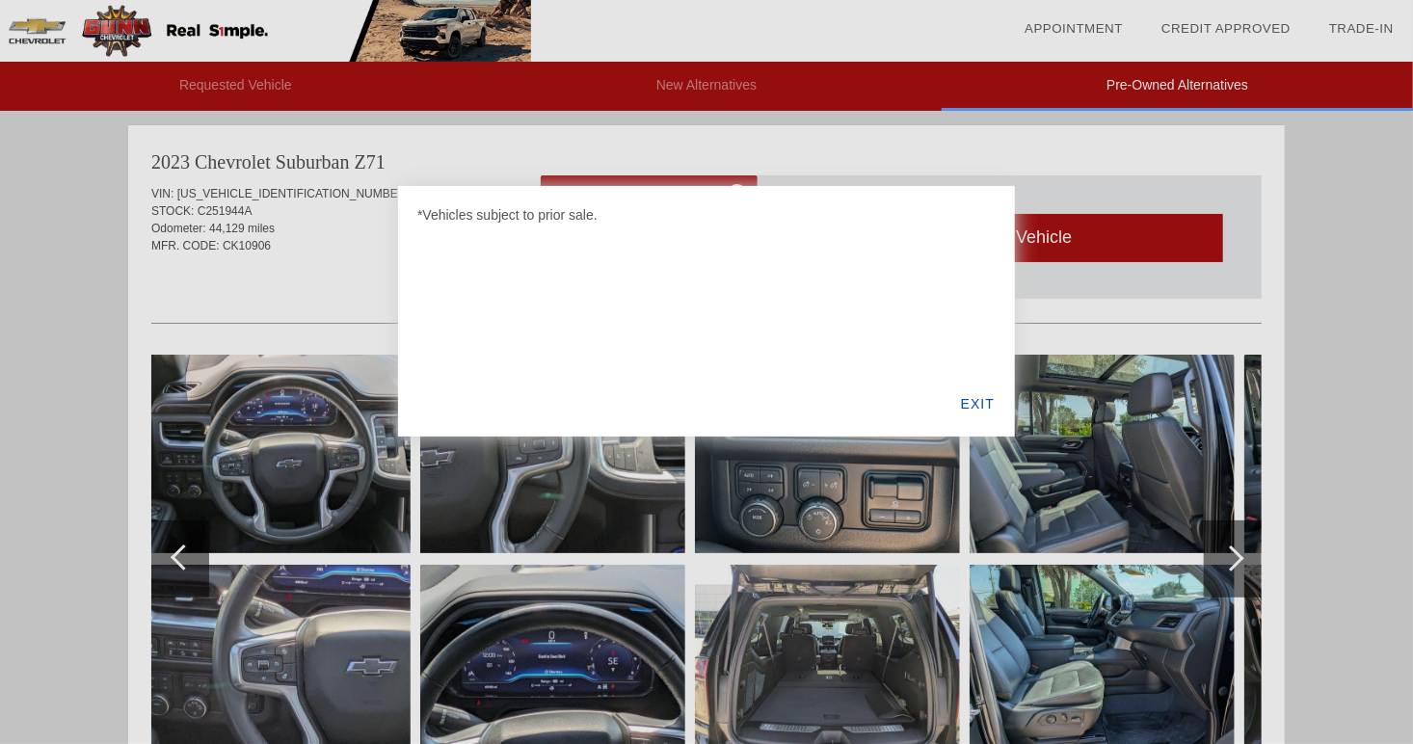
click at [1158, 192] on div at bounding box center [706, 372] width 1413 height 744
click at [980, 415] on div "EXIT" at bounding box center [978, 404] width 74 height 66
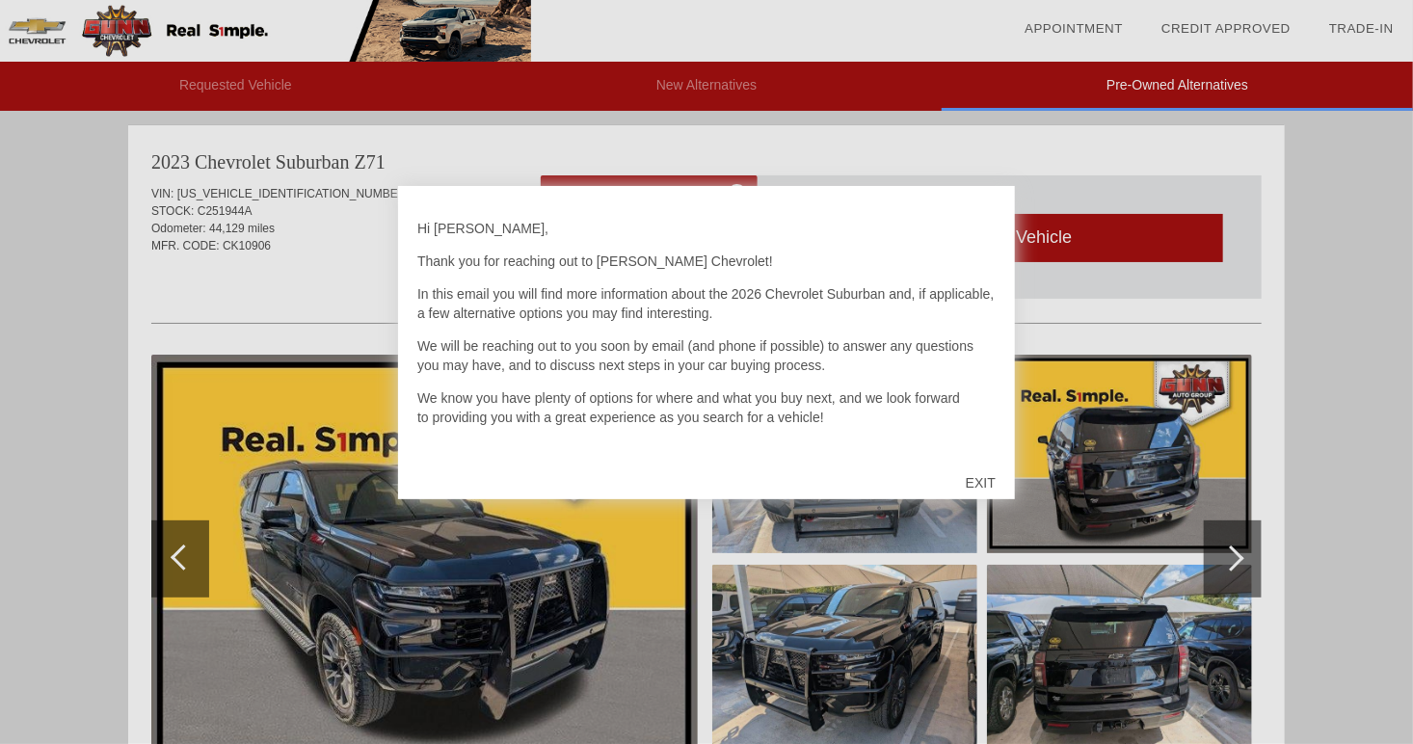
click at [978, 474] on div "EXIT" at bounding box center [981, 483] width 68 height 58
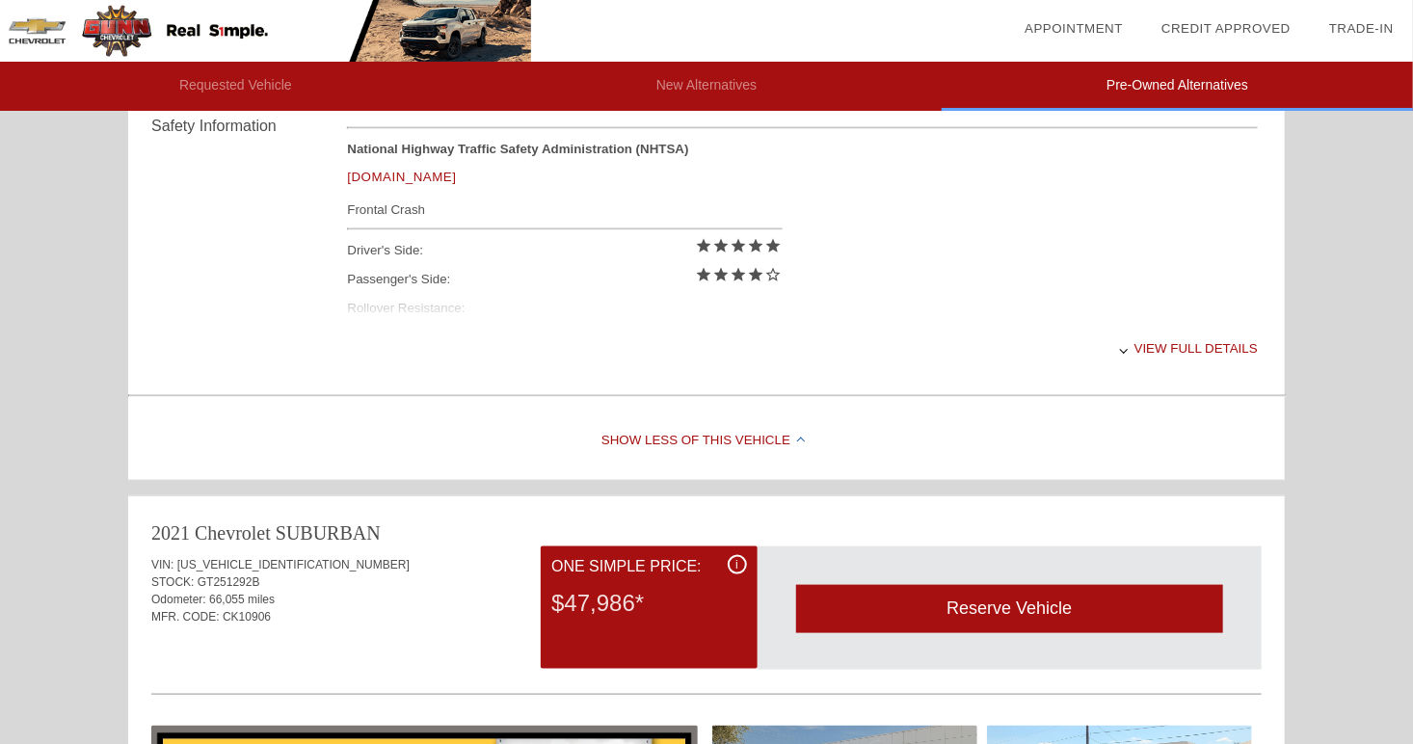
scroll to position [861, 0]
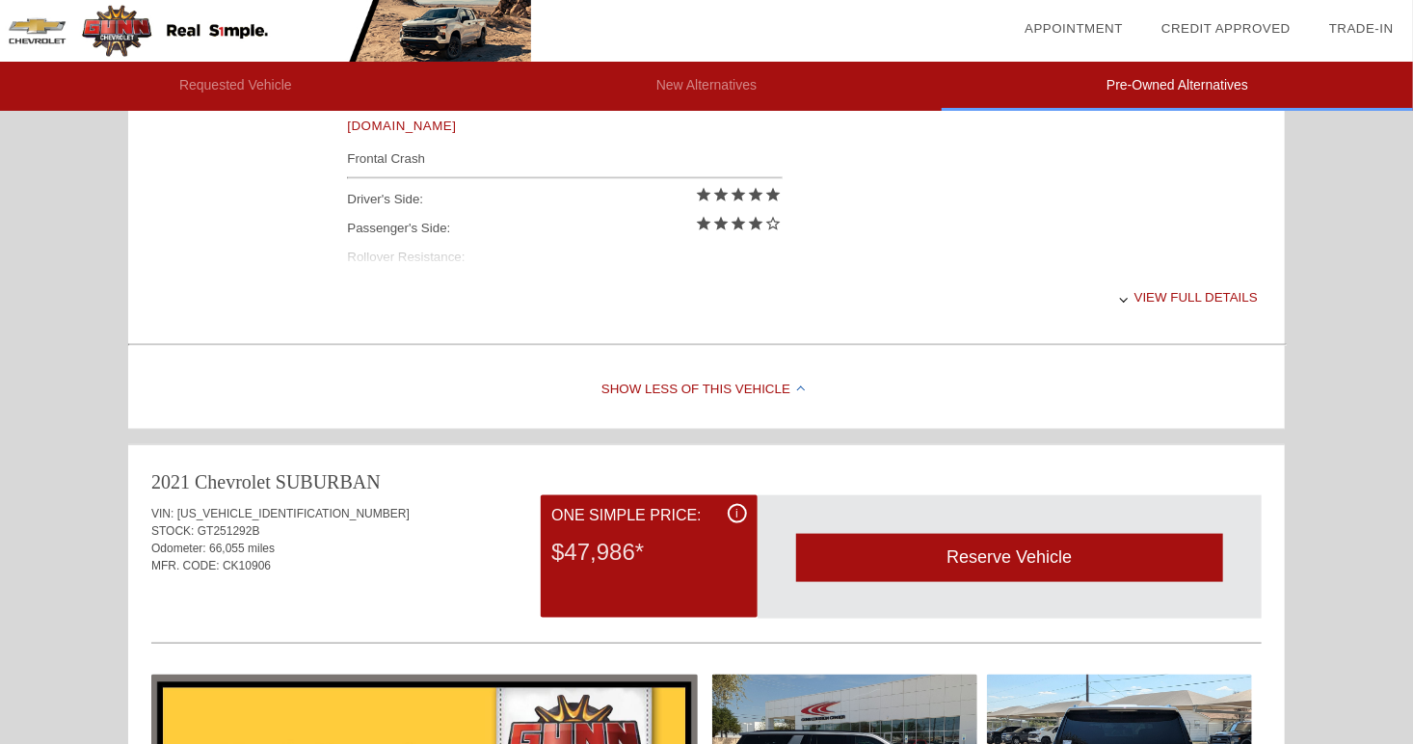
click at [1231, 290] on div "View full details" at bounding box center [802, 297] width 911 height 47
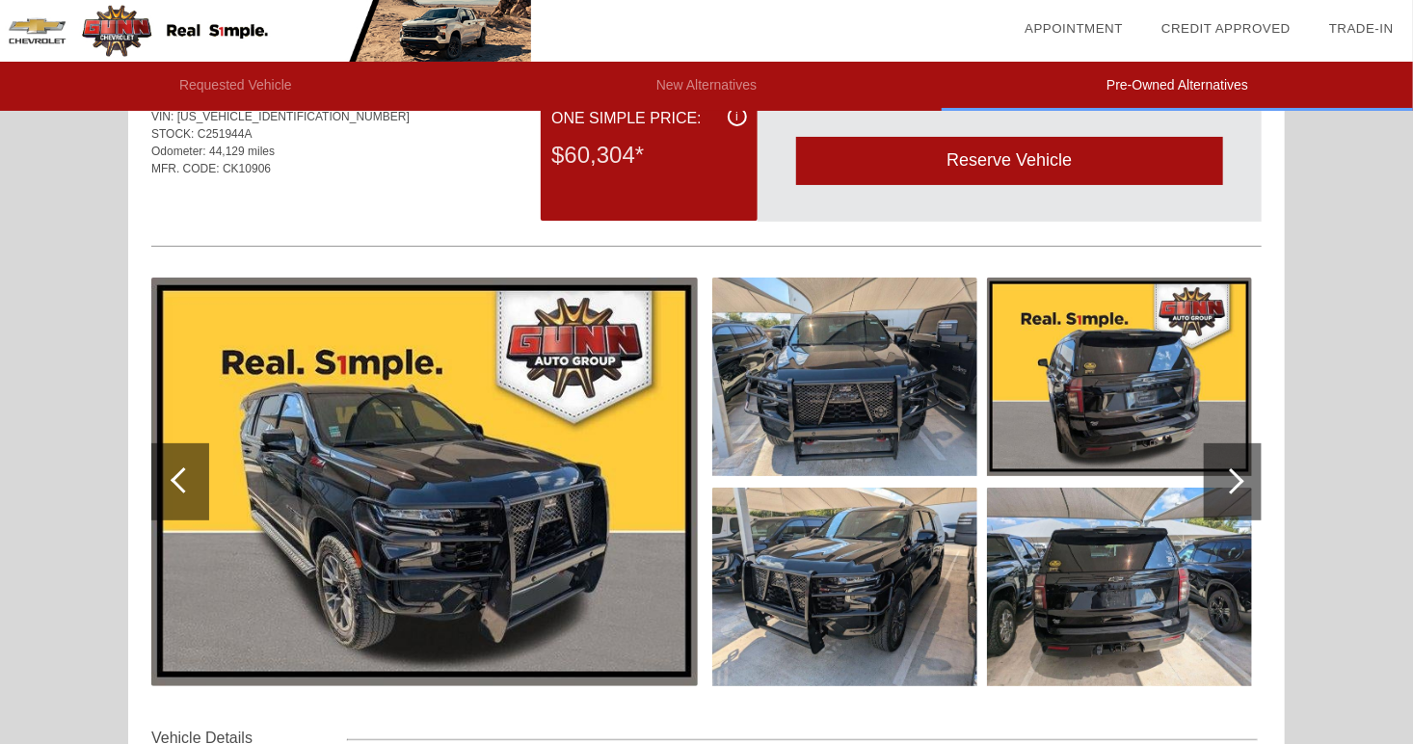
scroll to position [209, 0]
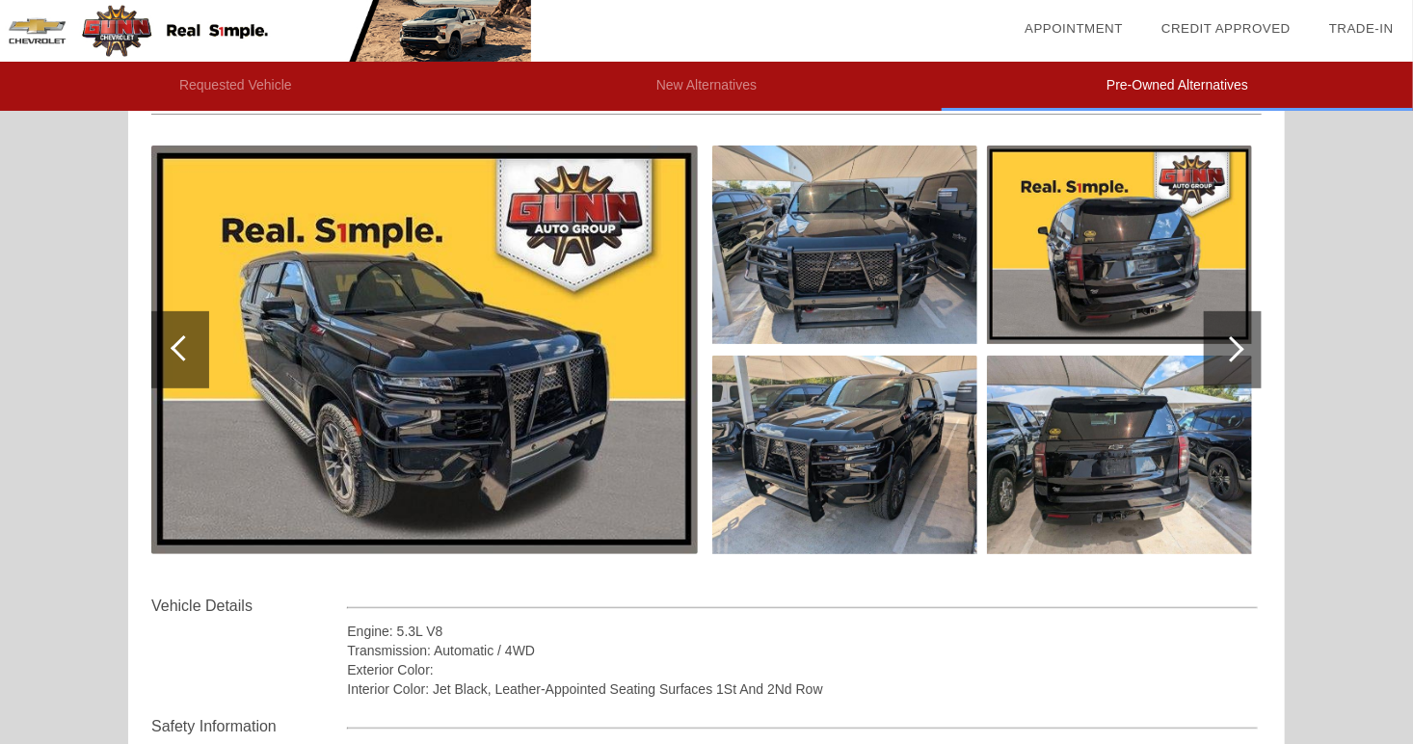
click at [1233, 343] on div at bounding box center [1231, 349] width 26 height 26
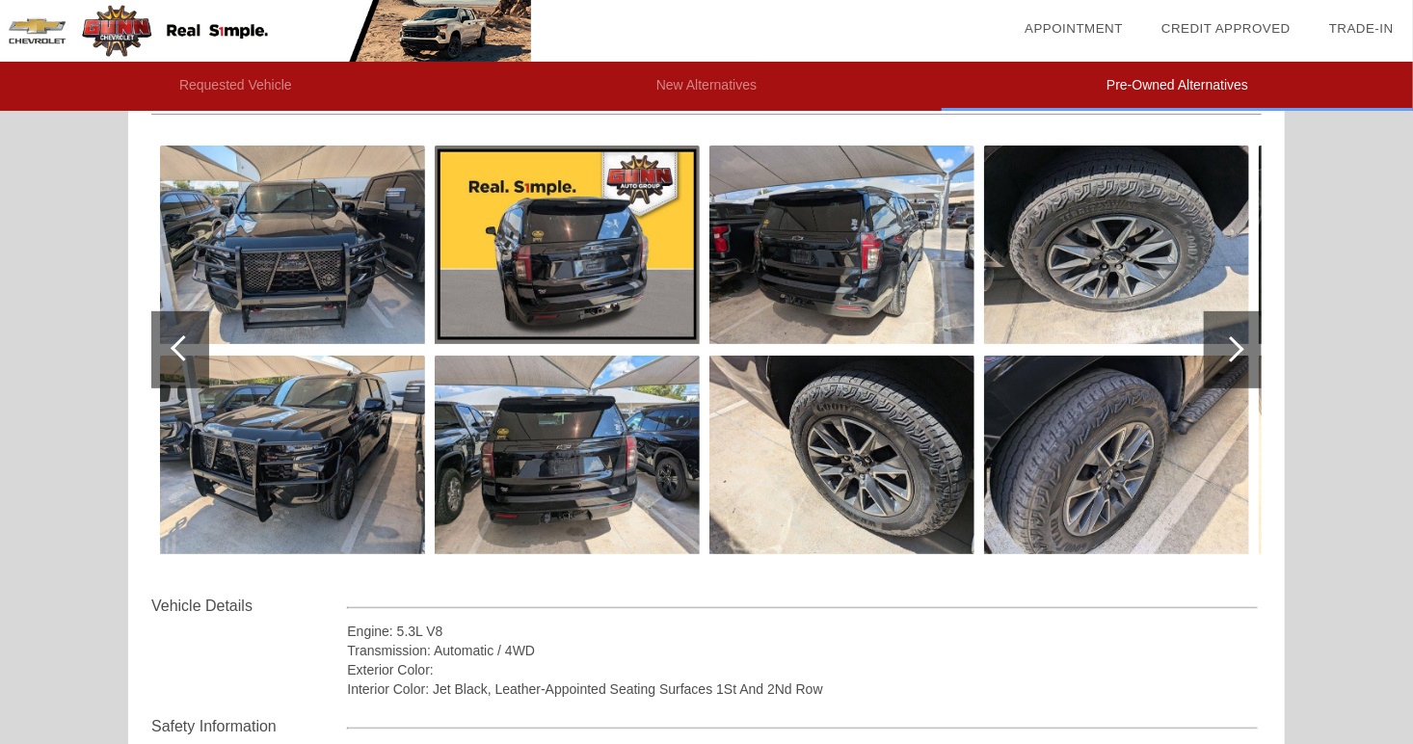
click at [1233, 343] on div at bounding box center [1231, 349] width 26 height 26
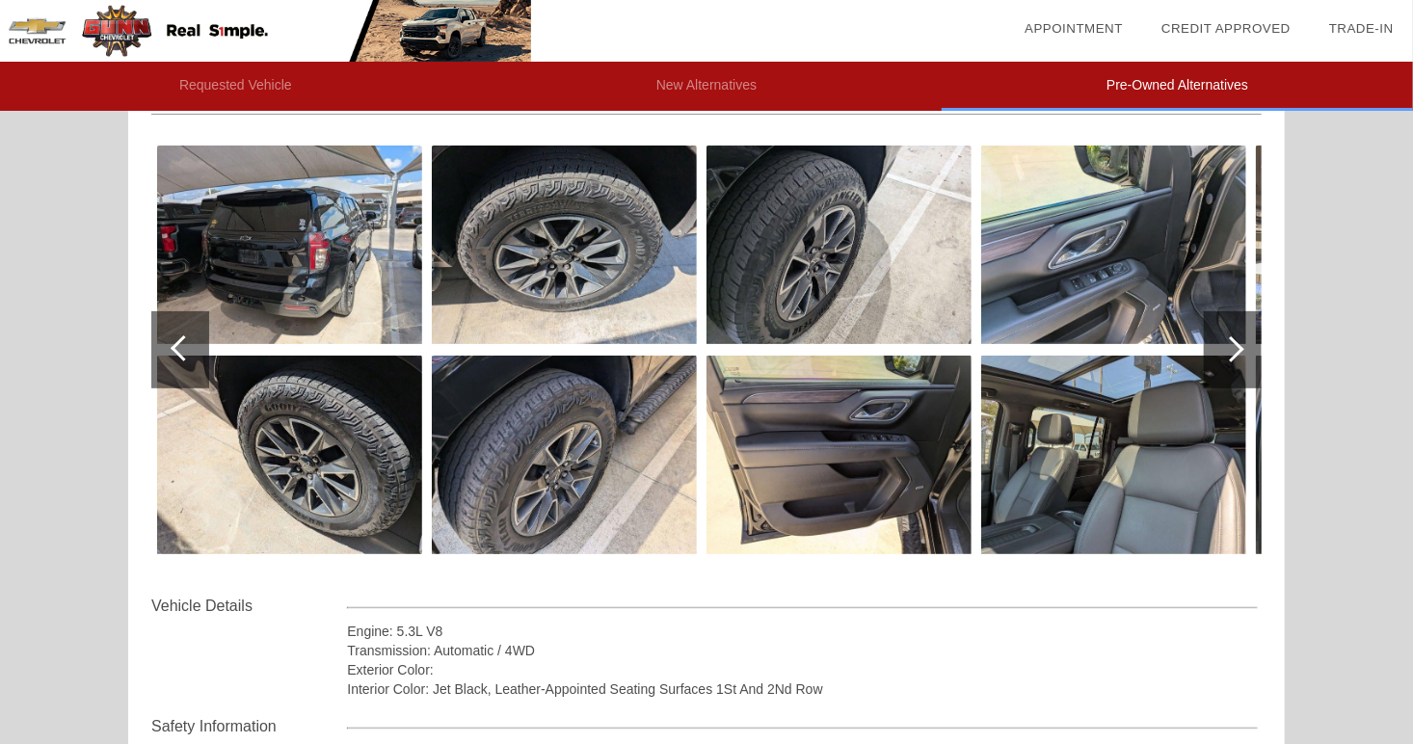
click at [1233, 343] on div at bounding box center [1231, 349] width 26 height 26
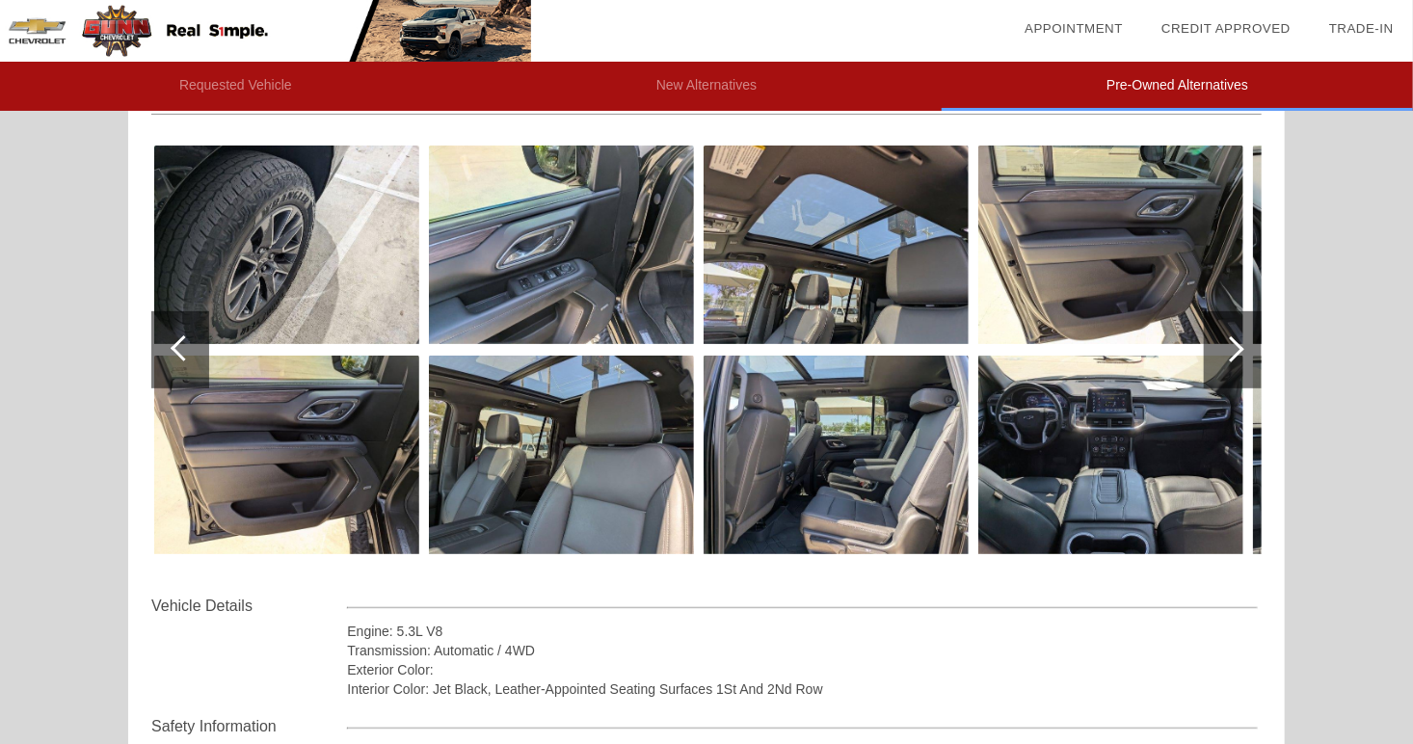
click at [1233, 343] on div at bounding box center [1231, 349] width 26 height 26
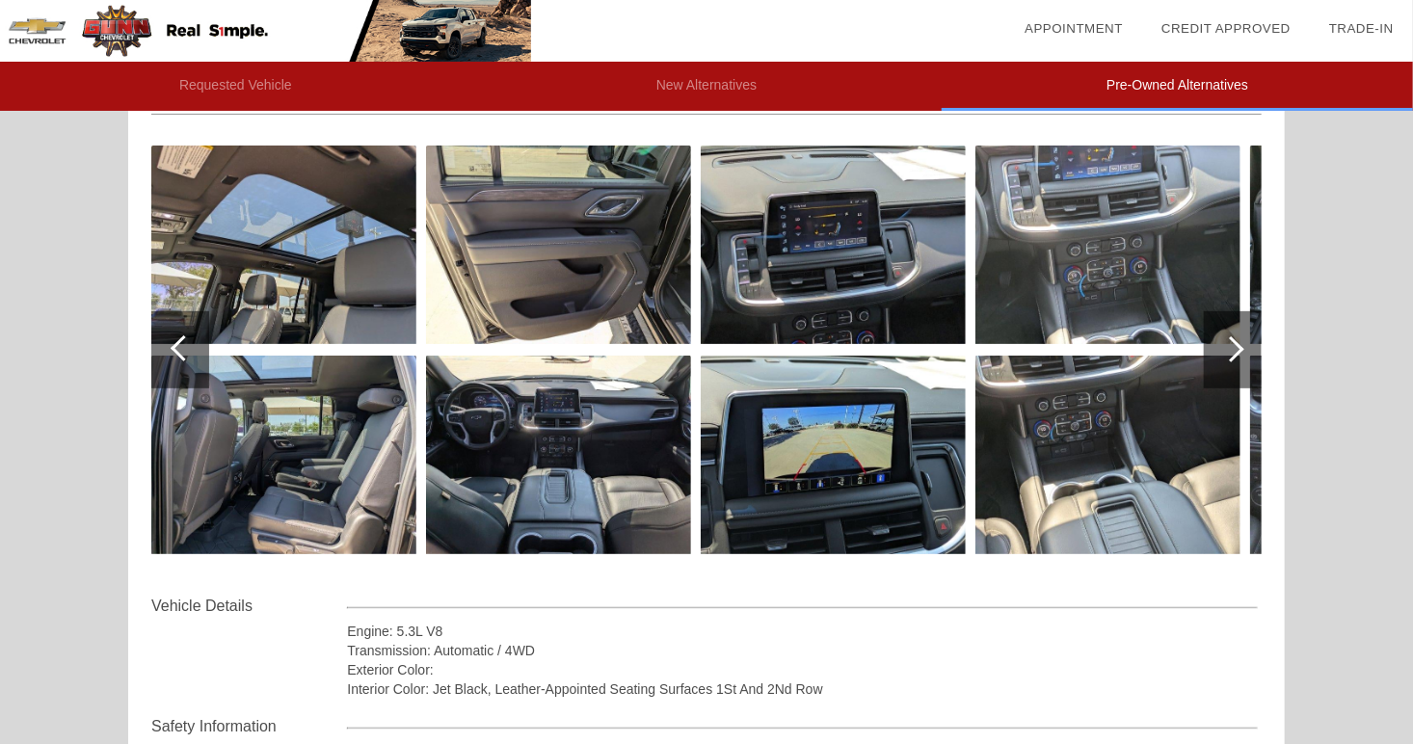
click at [1233, 343] on div at bounding box center [1231, 349] width 26 height 26
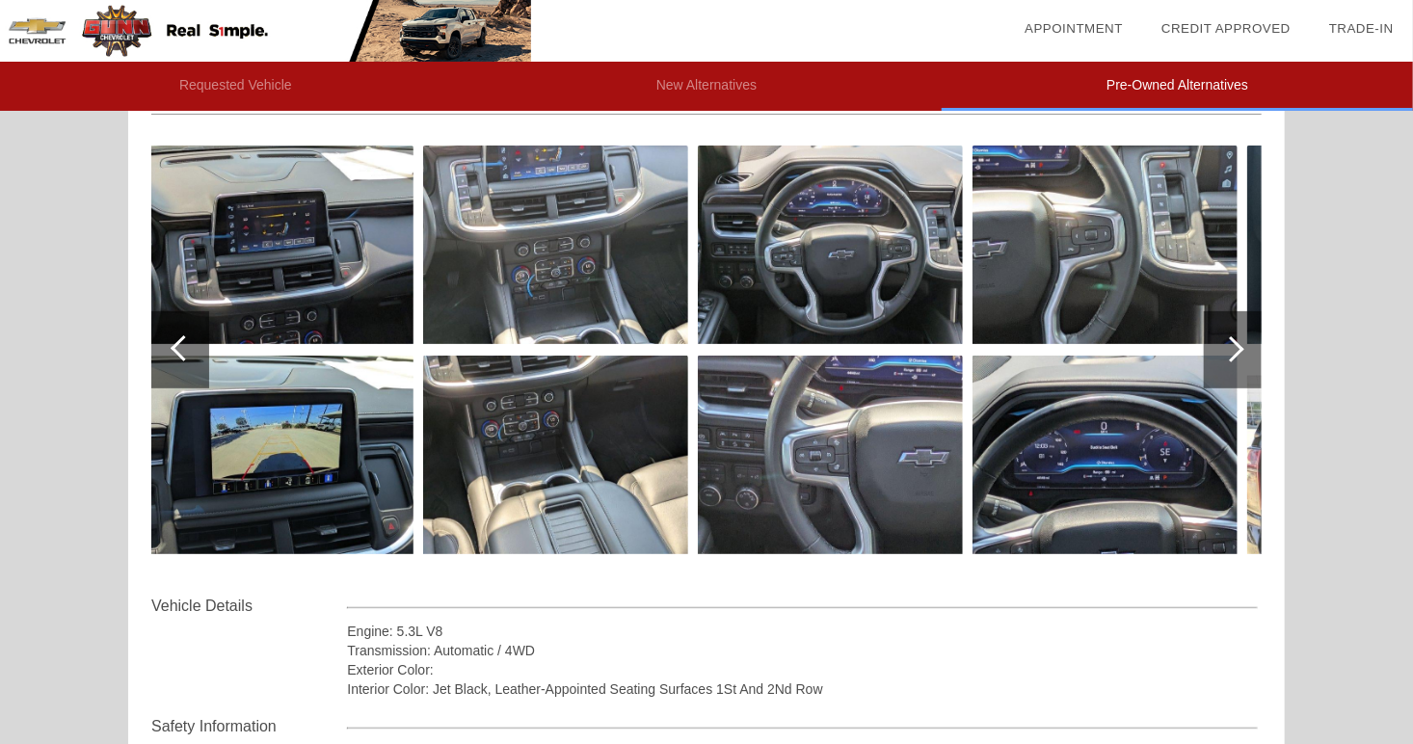
click at [1233, 343] on div at bounding box center [1231, 349] width 26 height 26
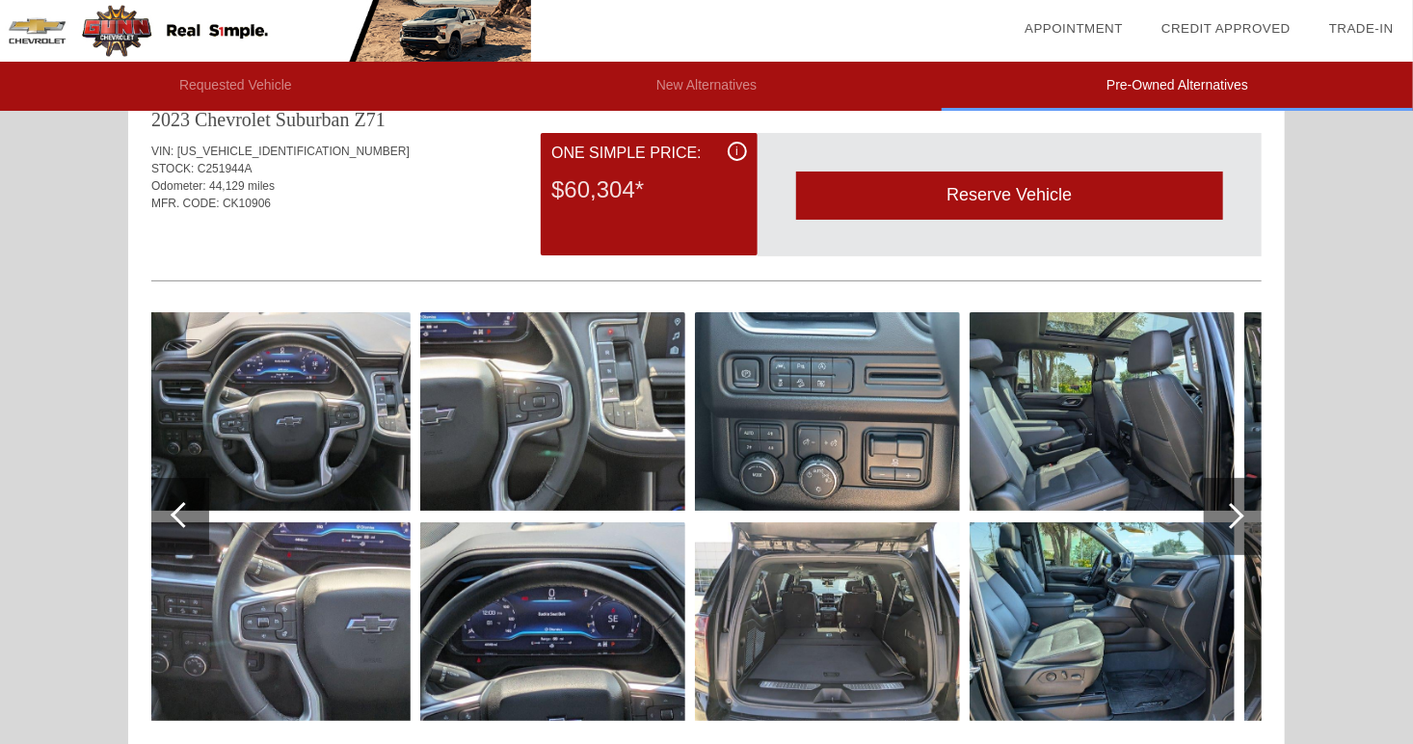
scroll to position [0, 0]
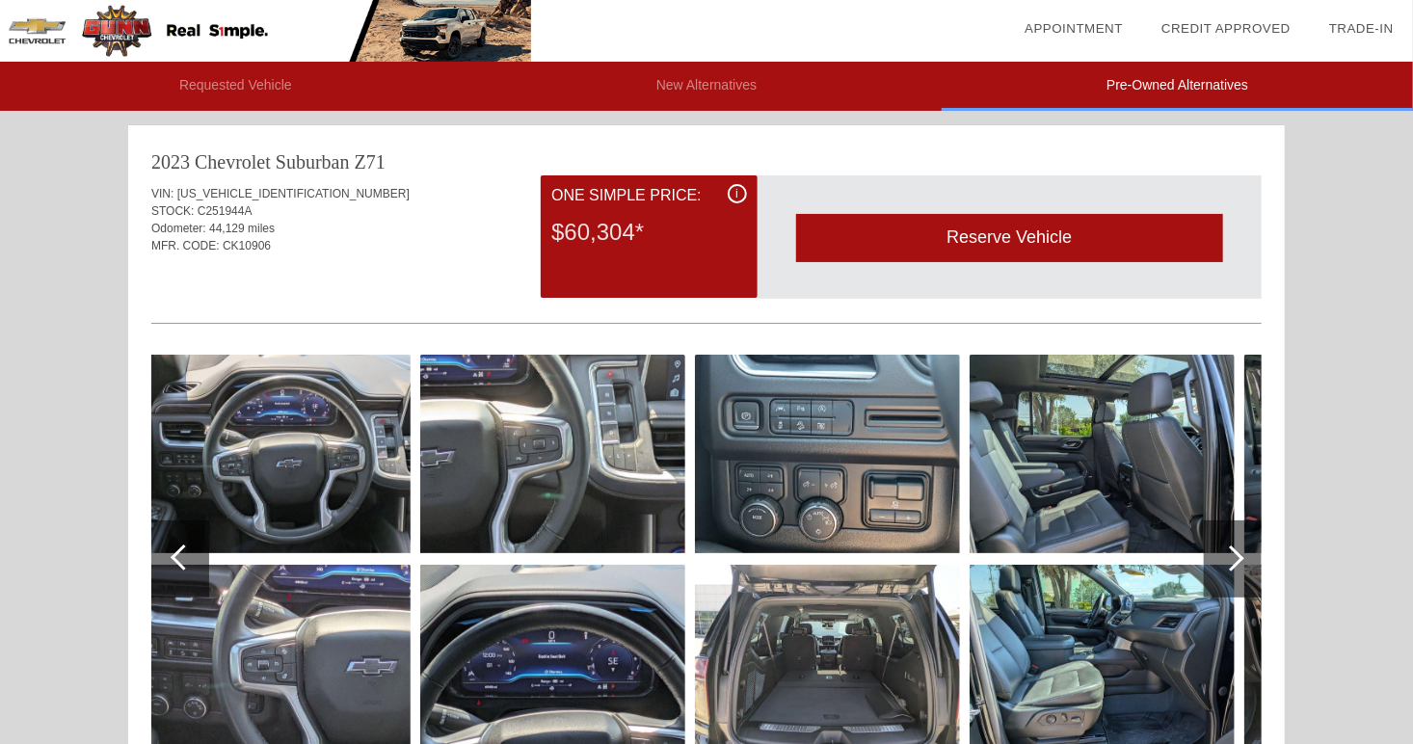
click at [739, 189] on div "i" at bounding box center [737, 193] width 19 height 19
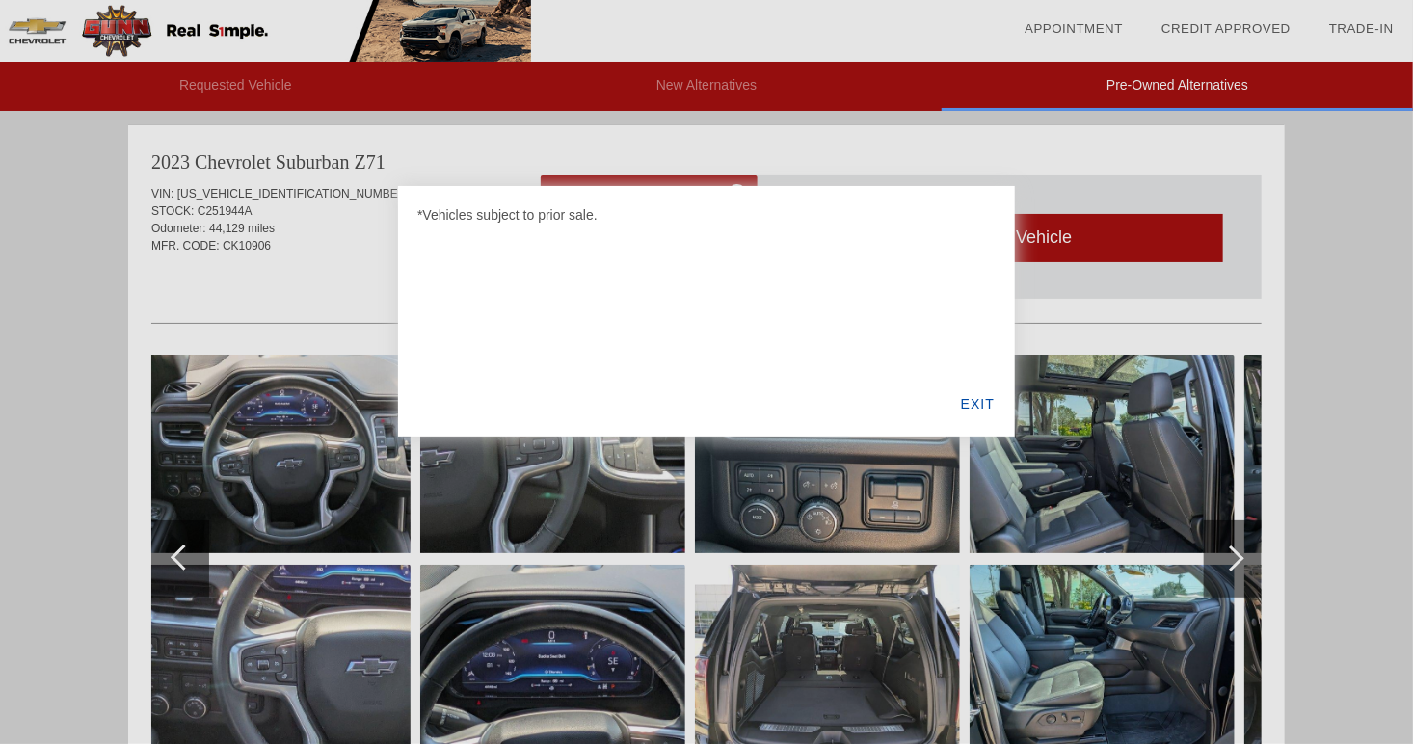
click at [980, 397] on div "EXIT" at bounding box center [978, 404] width 74 height 66
